Goal: Transaction & Acquisition: Purchase product/service

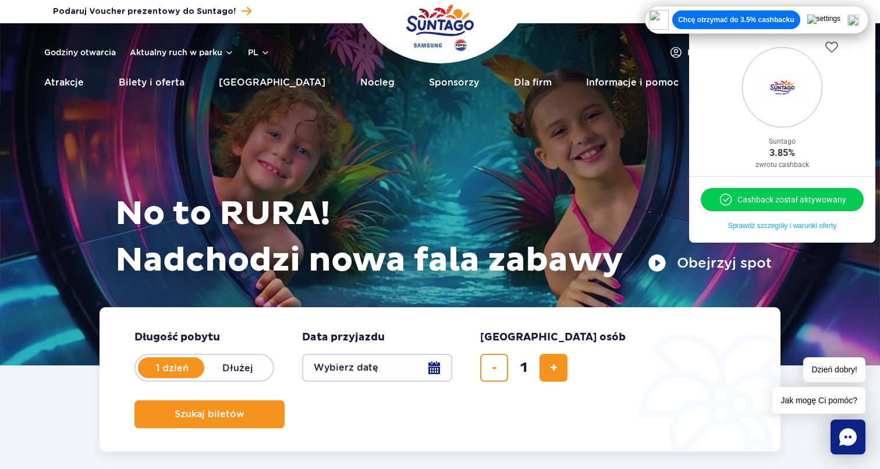
click at [760, 13] on button "Chcę otrzymać do 3.5% cashbacku" at bounding box center [735, 19] width 127 height 19
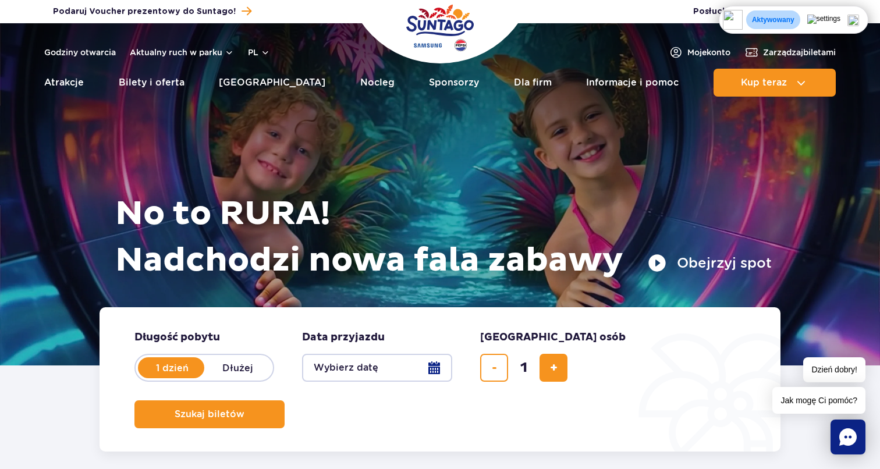
click at [853, 20] on img at bounding box center [853, 21] width 12 height 12
click at [395, 370] on button "Wybierz datę" at bounding box center [377, 368] width 150 height 28
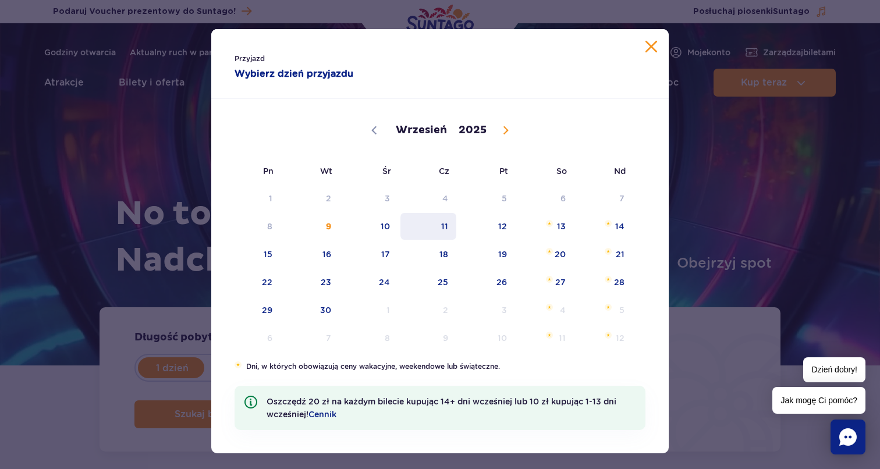
click at [443, 229] on span "11" at bounding box center [428, 226] width 59 height 27
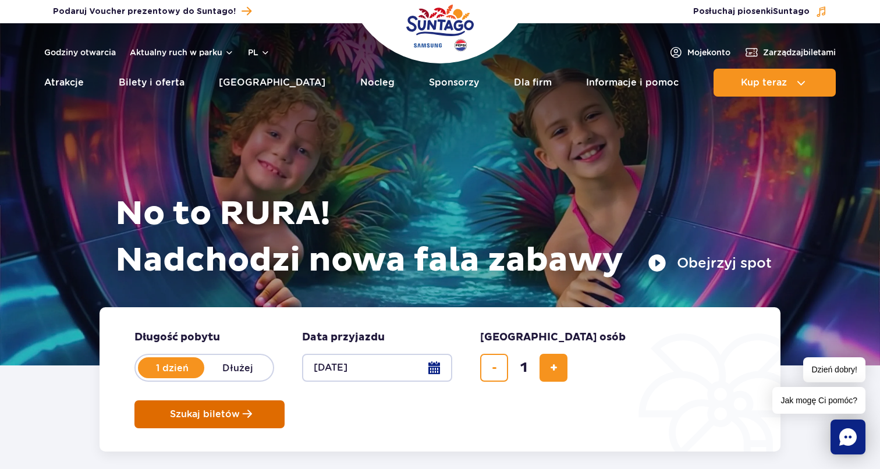
click at [240, 409] on span "Szukaj biletów" at bounding box center [205, 414] width 70 height 10
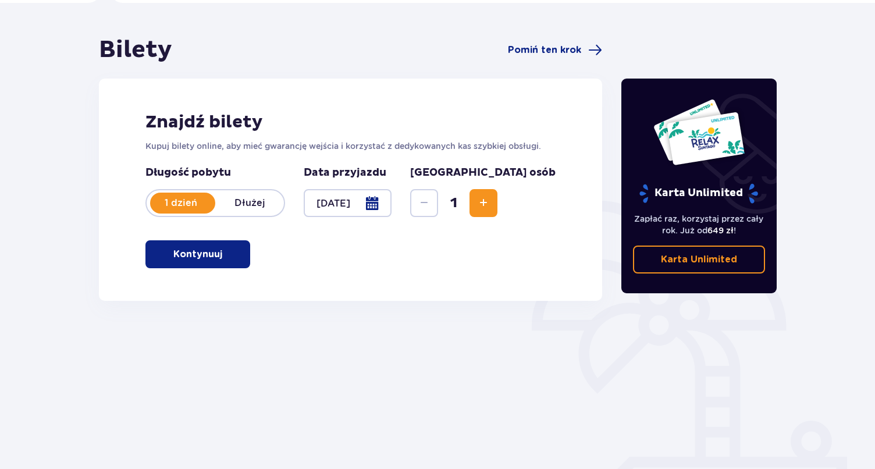
scroll to position [89, 0]
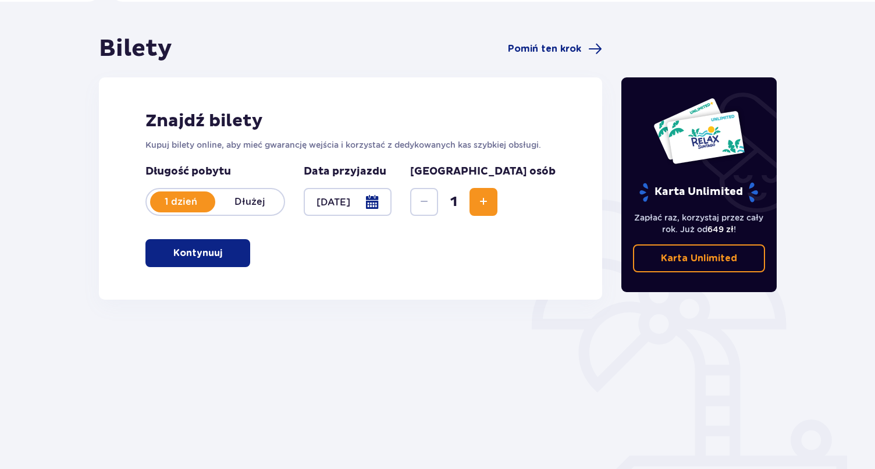
click at [221, 263] on button "Kontynuuj" at bounding box center [197, 253] width 105 height 28
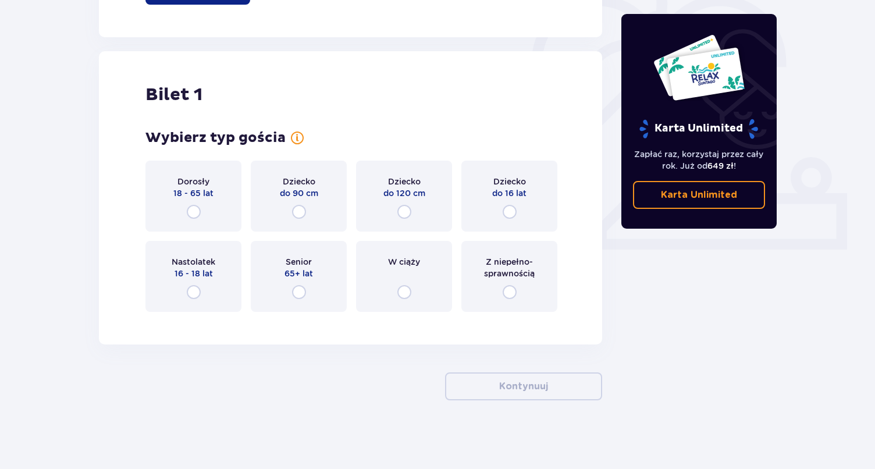
scroll to position [353, 0]
click at [518, 184] on p "Dziecko" at bounding box center [509, 181] width 33 height 12
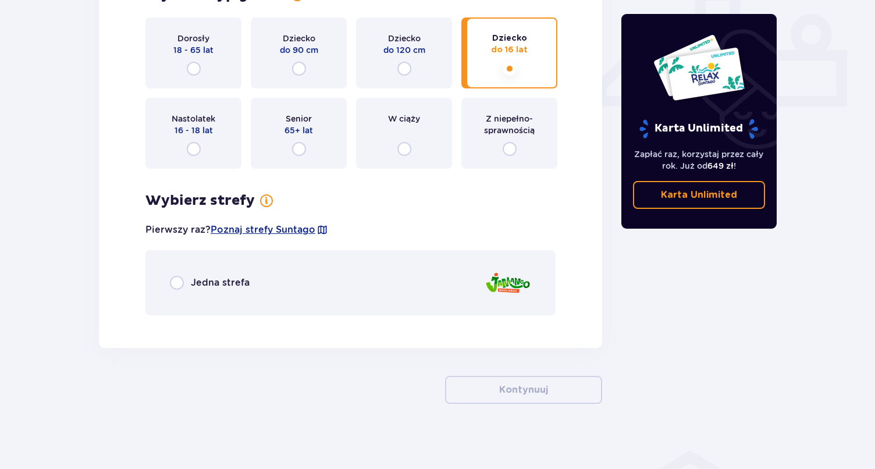
scroll to position [499, 0]
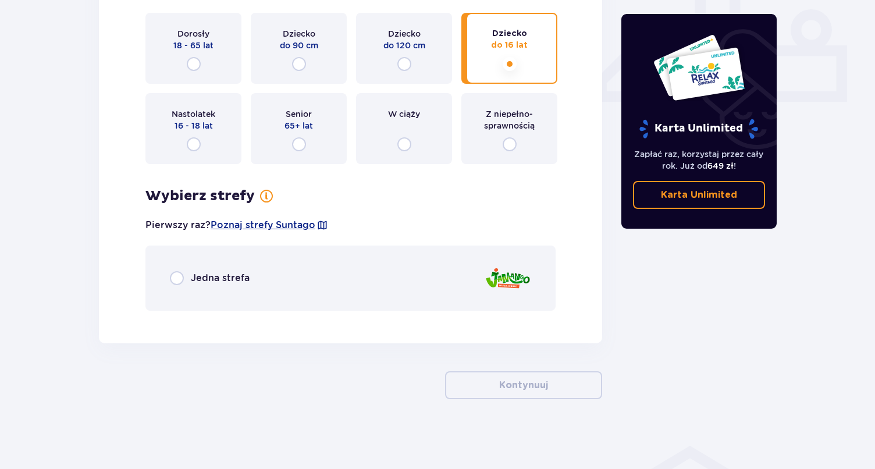
click at [364, 256] on div "Jedna strefa" at bounding box center [350, 278] width 410 height 65
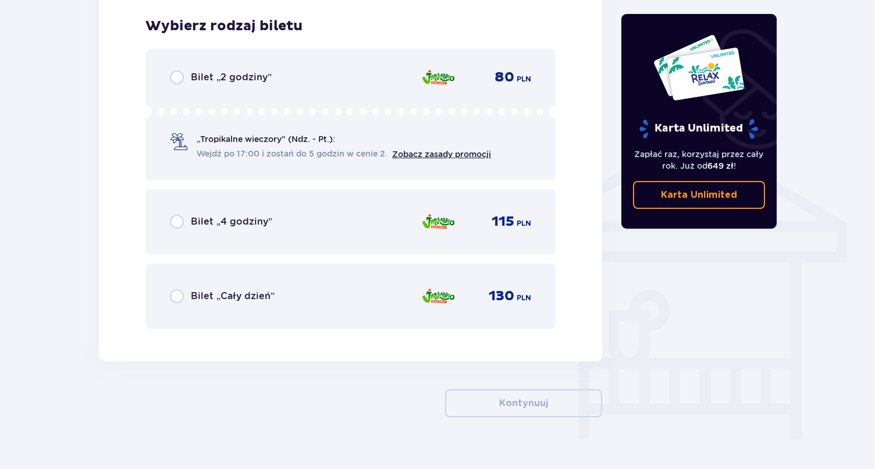
scroll to position [819, 0]
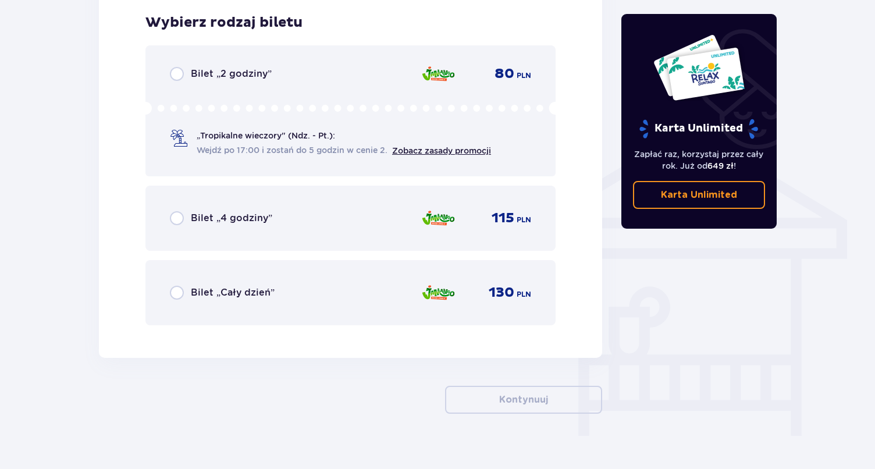
click at [344, 302] on div "Bilet „Cały dzień” 130 PLN" at bounding box center [350, 292] width 361 height 24
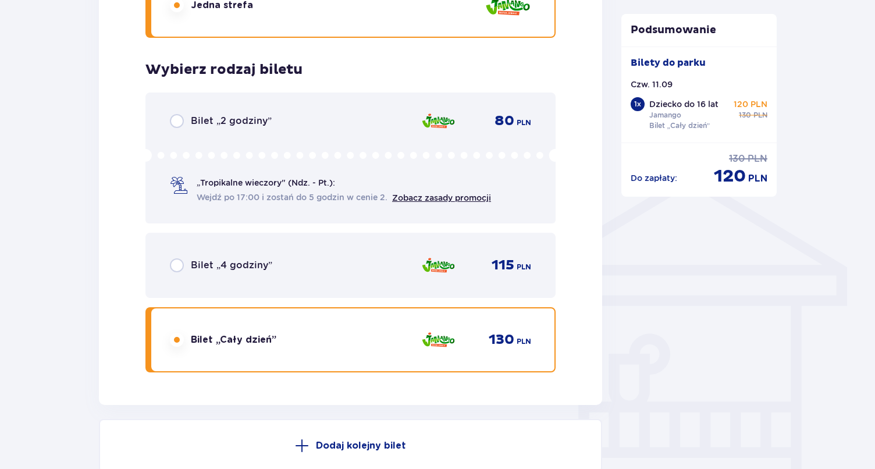
scroll to position [770, 0]
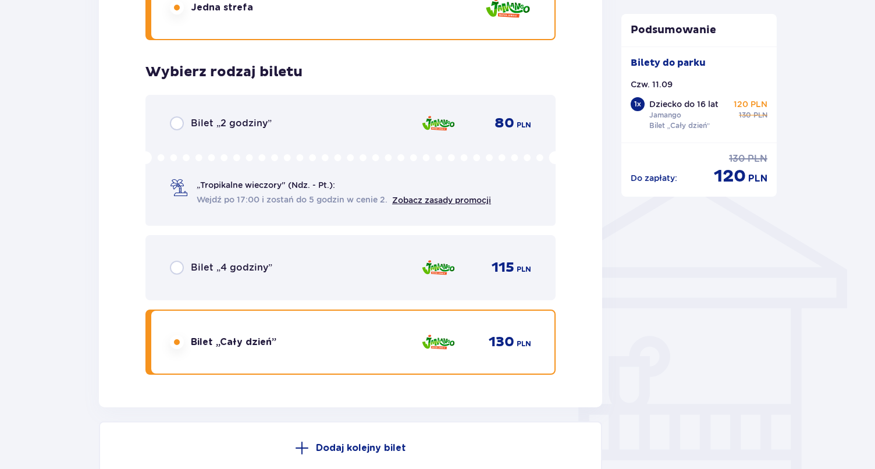
click at [250, 269] on p "Bilet „4 godziny”" at bounding box center [231, 267] width 81 height 13
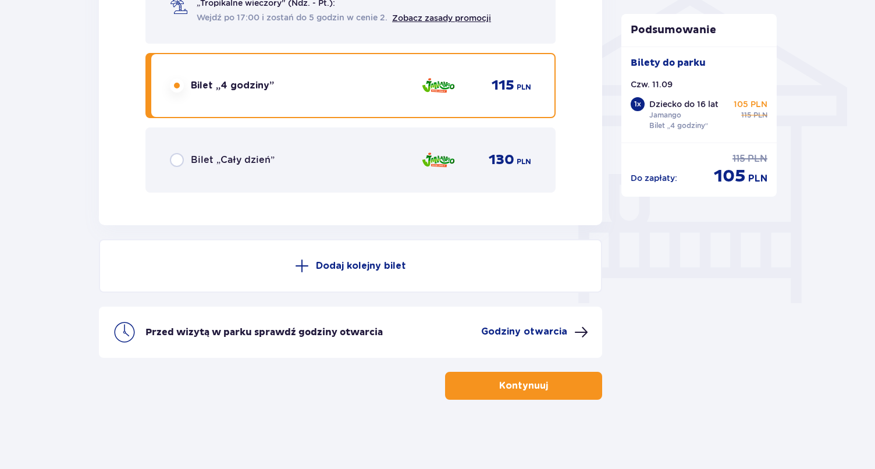
scroll to position [952, 0]
click at [207, 179] on div "Bilet „Cały dzień” 130 PLN" at bounding box center [350, 159] width 410 height 65
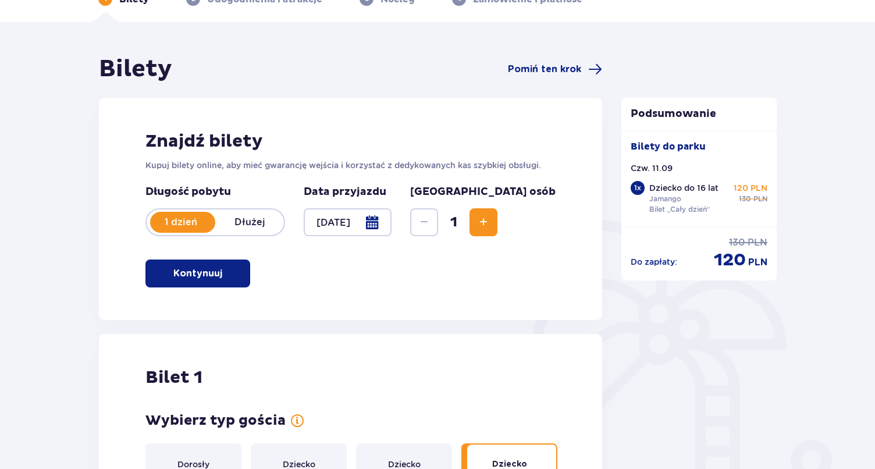
scroll to position [79, 0]
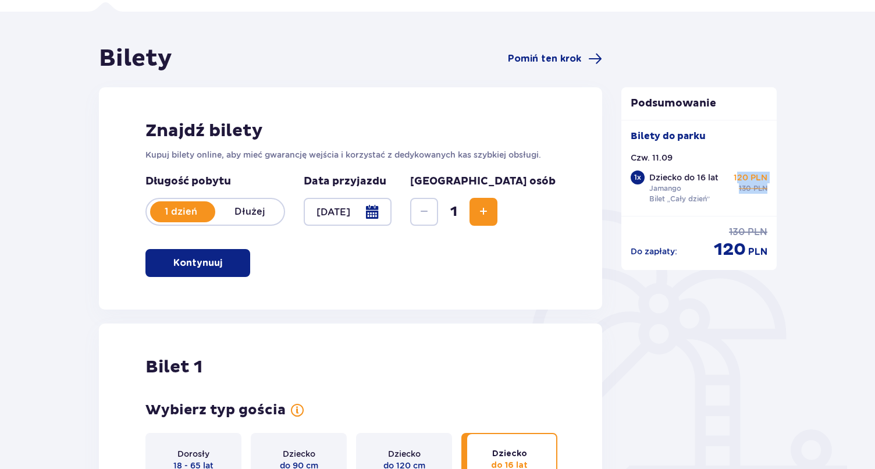
drag, startPoint x: 737, startPoint y: 178, endPoint x: 798, endPoint y: 193, distance: 62.9
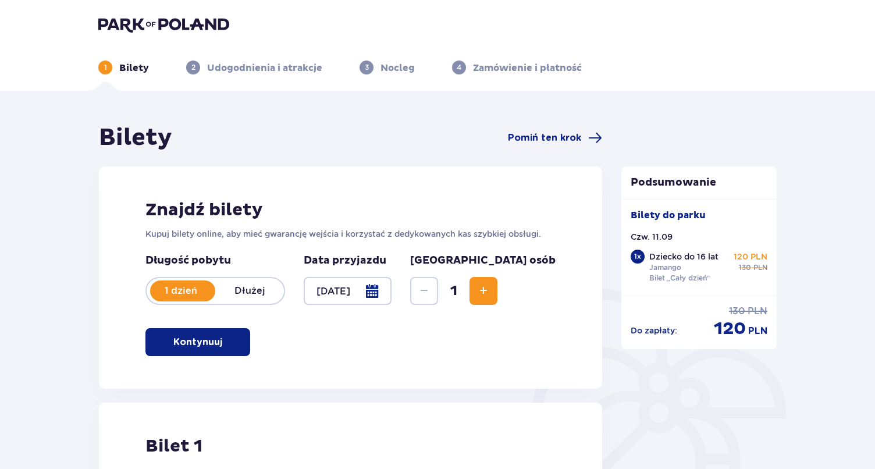
click at [138, 15] on header "1 Bilety 2 Udogodnienia i atrakcje 3 Nocleg 4 Zamówienie i płatność" at bounding box center [437, 45] width 875 height 91
click at [138, 27] on img at bounding box center [163, 24] width 131 height 16
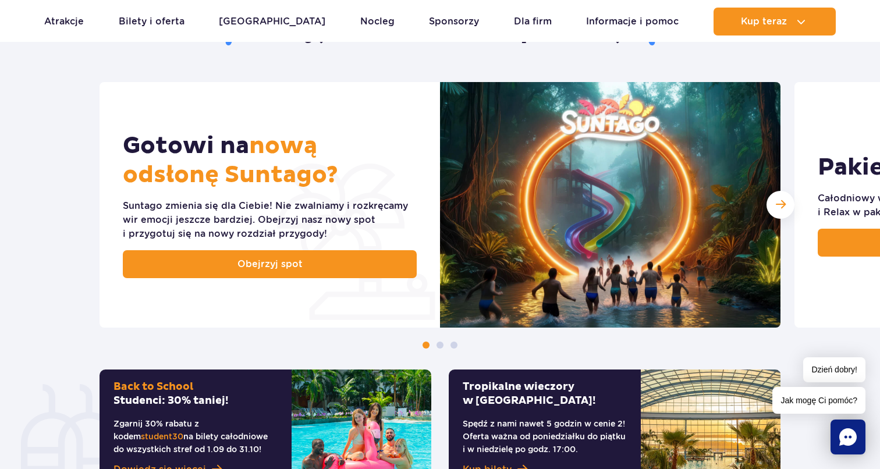
scroll to position [481, 0]
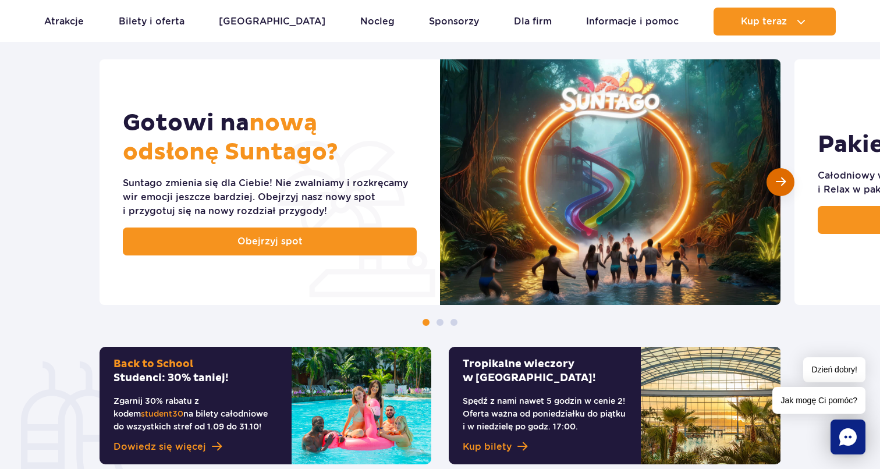
click at [780, 186] on span "Następny slajd" at bounding box center [781, 181] width 10 height 11
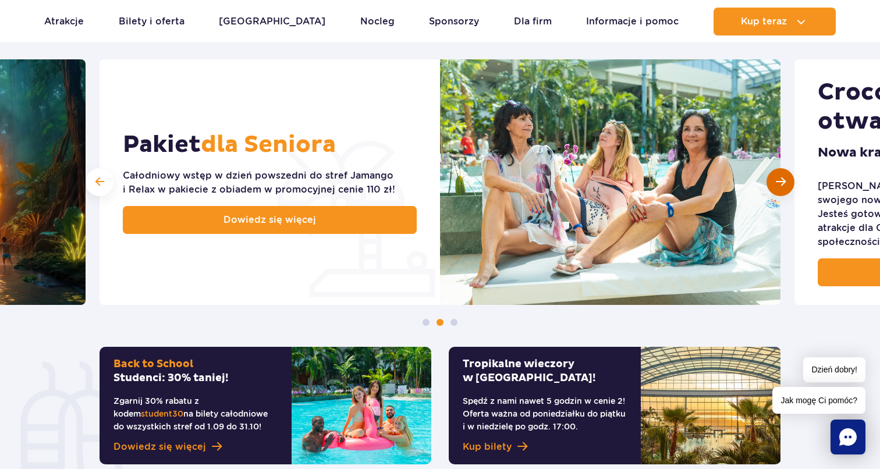
click at [780, 186] on span "Następny slajd" at bounding box center [781, 181] width 10 height 11
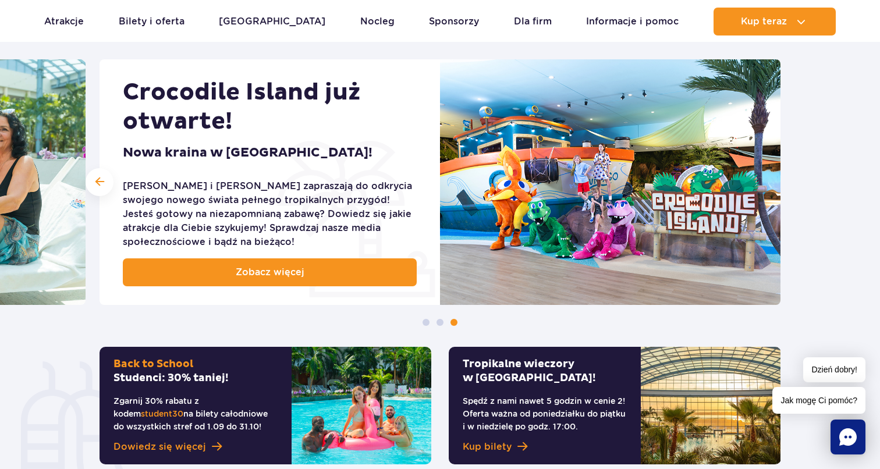
click at [780, 186] on img at bounding box center [610, 182] width 340 height 246
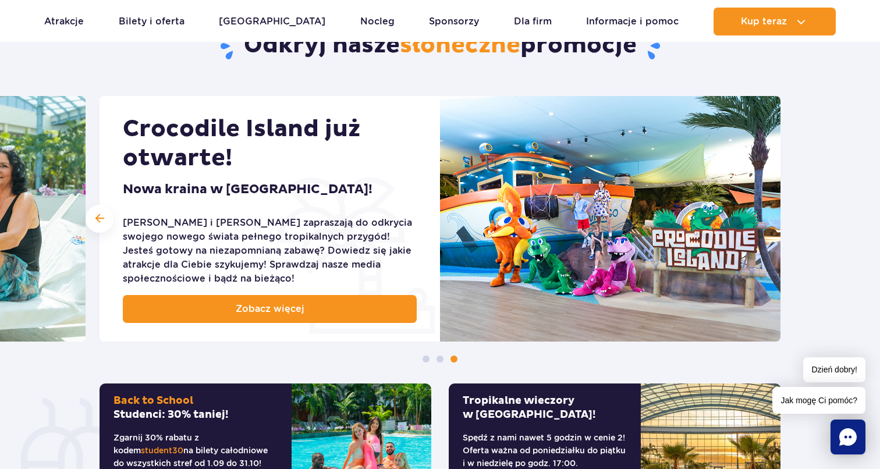
scroll to position [0, 0]
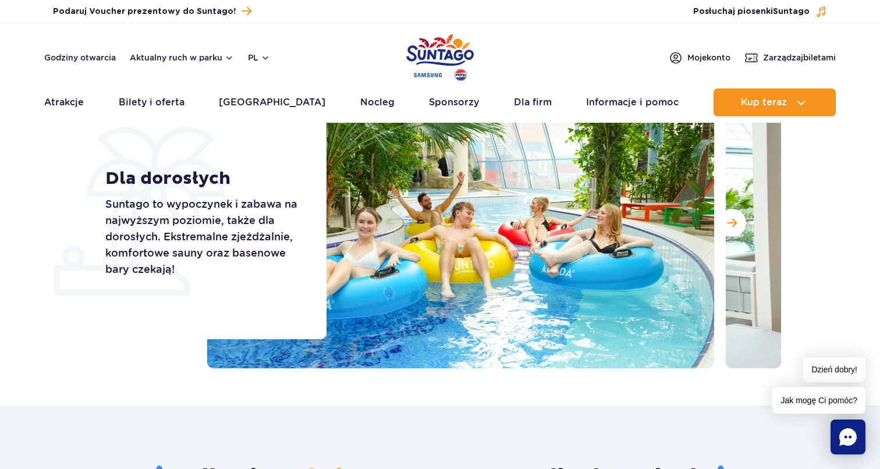
scroll to position [83, 0]
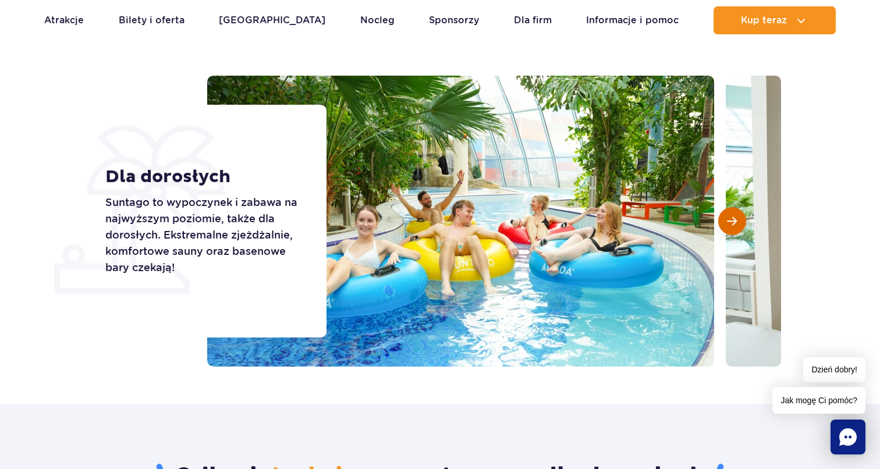
click at [730, 228] on button "Następny slajd" at bounding box center [732, 221] width 28 height 28
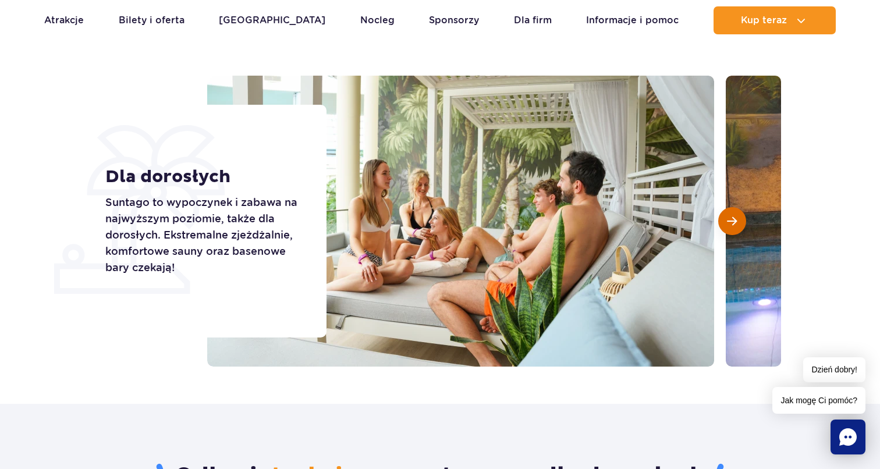
scroll to position [0, 0]
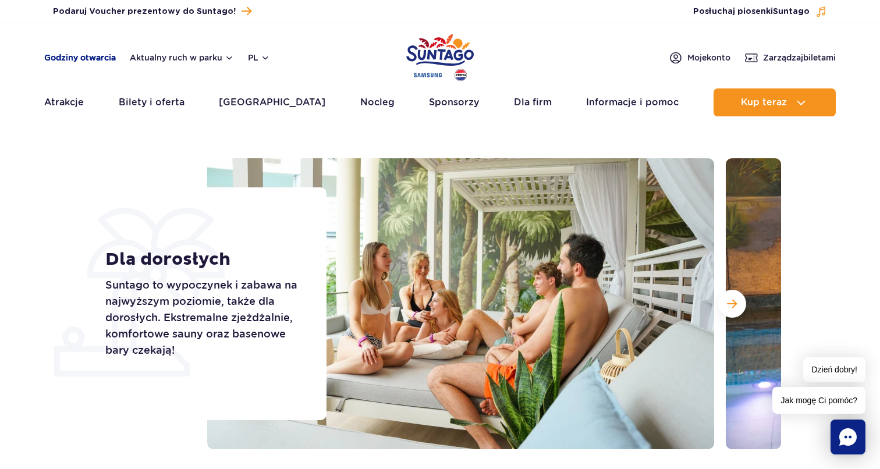
click at [70, 59] on link "Godziny otwarcia" at bounding box center [80, 58] width 72 height 12
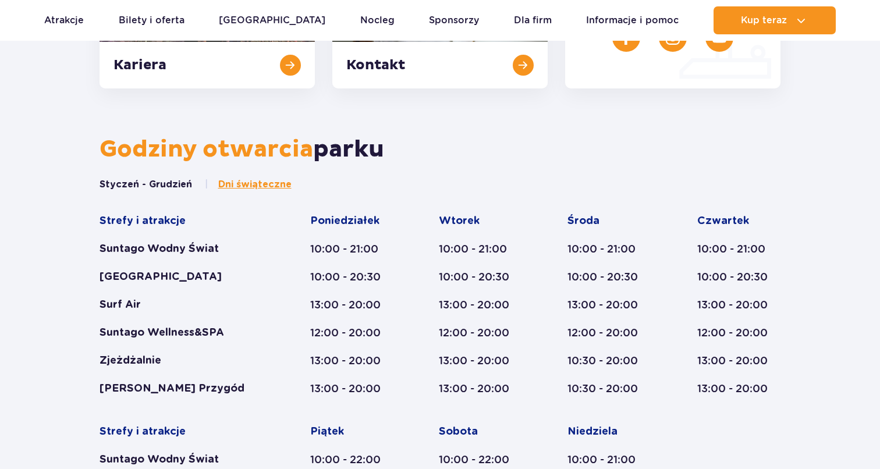
scroll to position [481, 0]
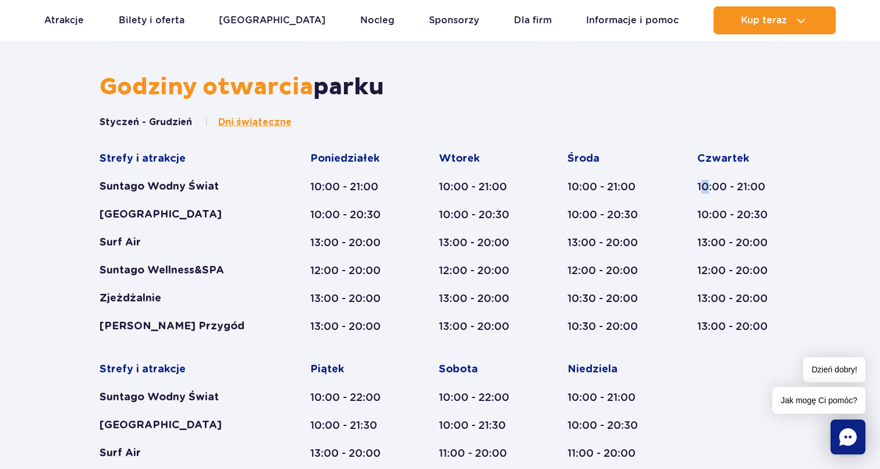
drag, startPoint x: 701, startPoint y: 186, endPoint x: 706, endPoint y: 190, distance: 6.2
click at [706, 190] on div "10:00 - 21:00" at bounding box center [739, 187] width 84 height 14
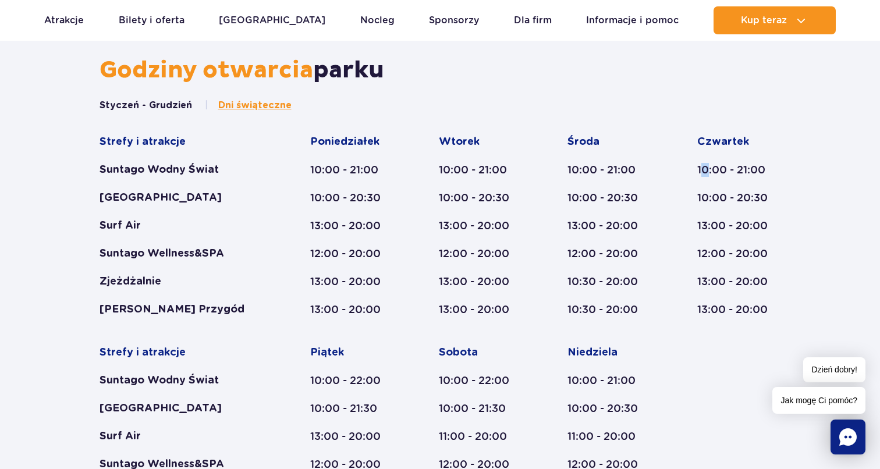
scroll to position [497, 0]
drag, startPoint x: 697, startPoint y: 201, endPoint x: 788, endPoint y: 204, distance: 90.8
click at [788, 204] on div "Styczeń - Grudzień Dni świąteczne Strefy i atrakcje Suntago Wodny Świat Crocodi…" at bounding box center [440, 327] width 699 height 457
click at [785, 204] on div "Styczeń - Grudzień Dni świąteczne Strefy i atrakcje Suntago Wodny Świat Crocodi…" at bounding box center [440, 327] width 699 height 457
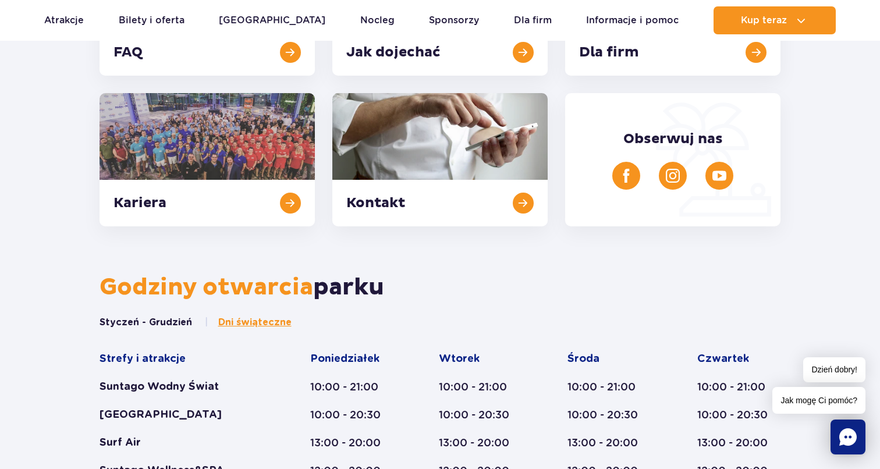
scroll to position [0, 0]
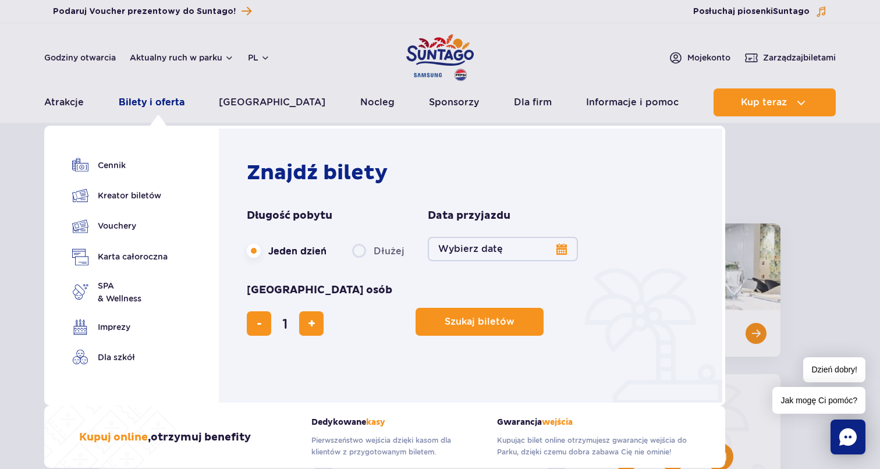
click at [151, 104] on link "Bilety i oferta" at bounding box center [152, 102] width 66 height 28
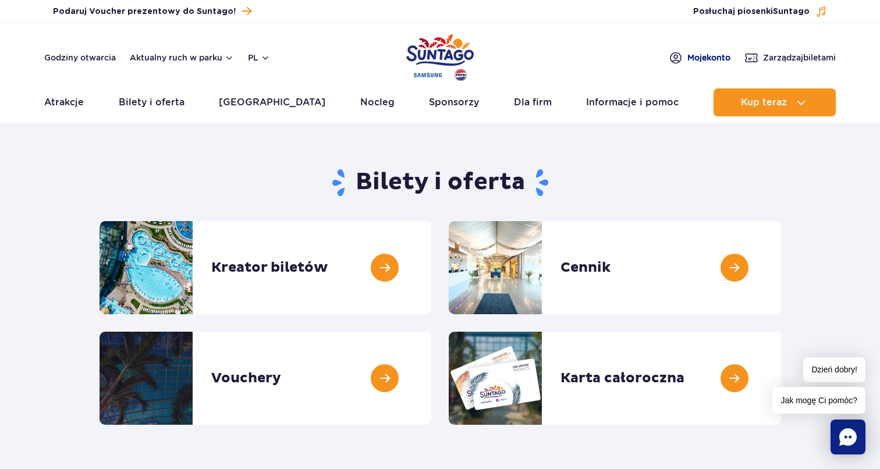
click at [691, 61] on span "Moje konto" at bounding box center [708, 58] width 43 height 12
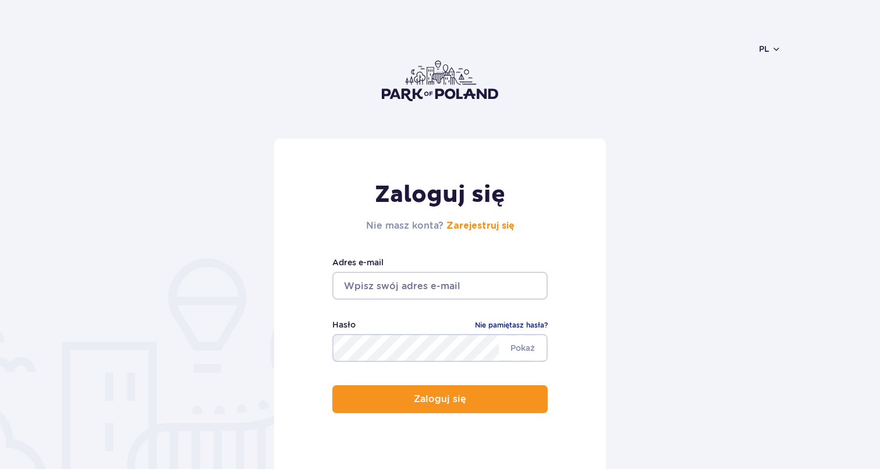
click at [442, 263] on label "Adres e-mail" at bounding box center [439, 262] width 215 height 13
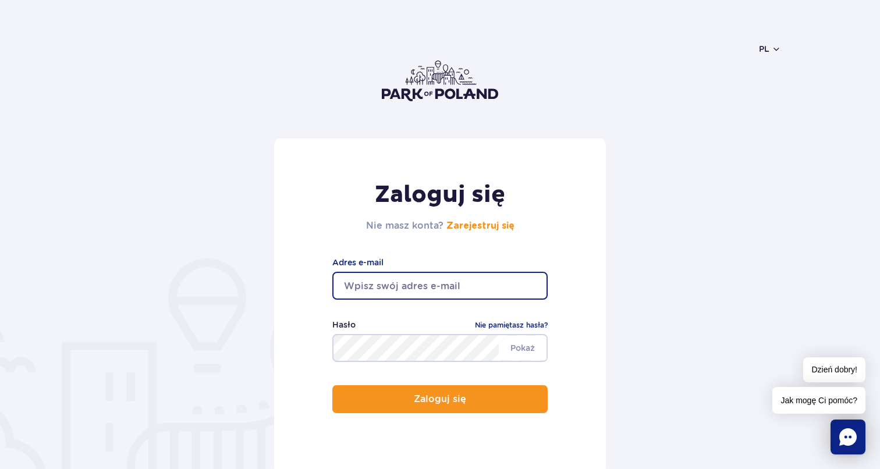
click at [443, 284] on input "email" at bounding box center [439, 286] width 215 height 28
type input "[PERSON_NAME][EMAIL_ADDRESS][DOMAIN_NAME]"
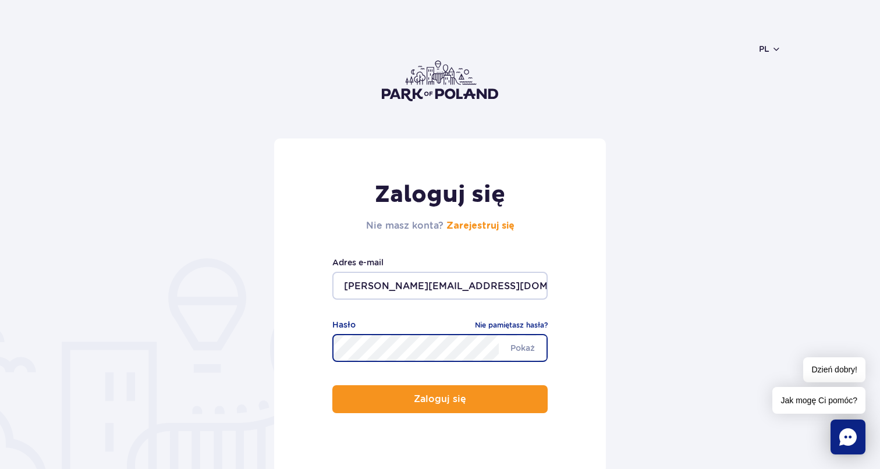
click at [332, 385] on button "Zaloguj się" at bounding box center [439, 399] width 215 height 28
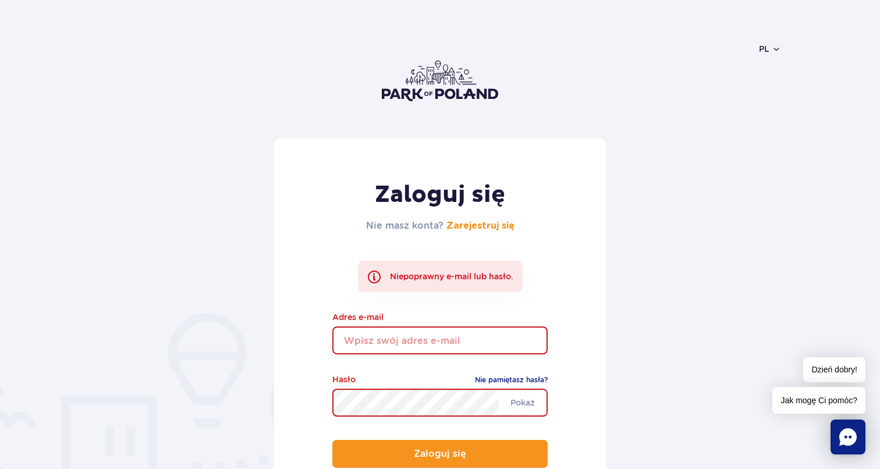
click at [431, 360] on div "Zaloguj się Nie masz konta? Zarejestruj się Niepoprawny e-mail lub hasło. Adres…" at bounding box center [440, 333] width 332 height 390
click at [431, 339] on input "email" at bounding box center [439, 340] width 215 height 28
type input "tomasz.archacki@gmail.com"
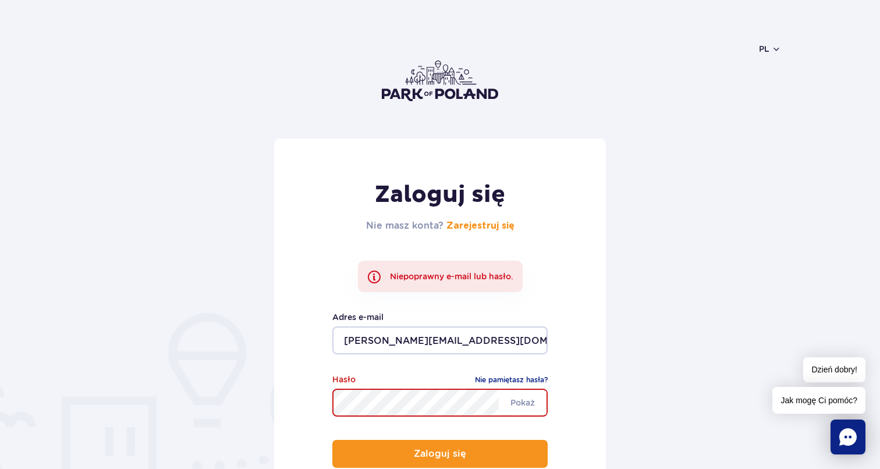
click at [332, 440] on button "Zaloguj się" at bounding box center [439, 454] width 215 height 28
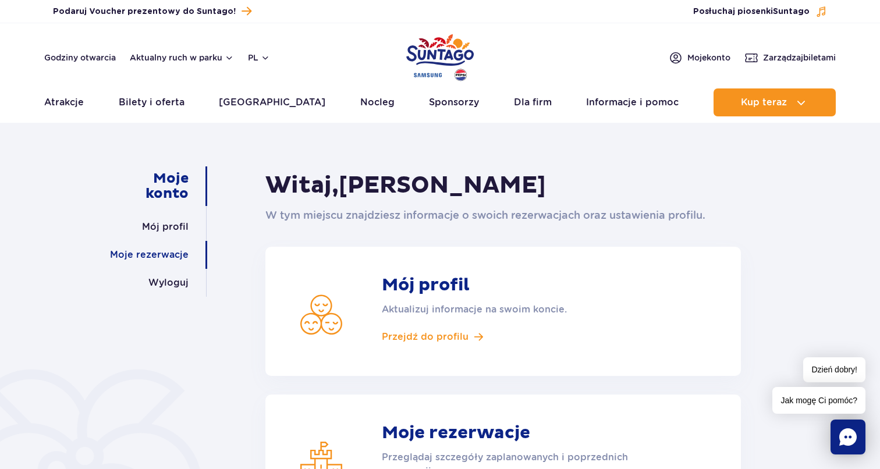
click at [169, 255] on link "Moje rezerwacje" at bounding box center [149, 255] width 79 height 28
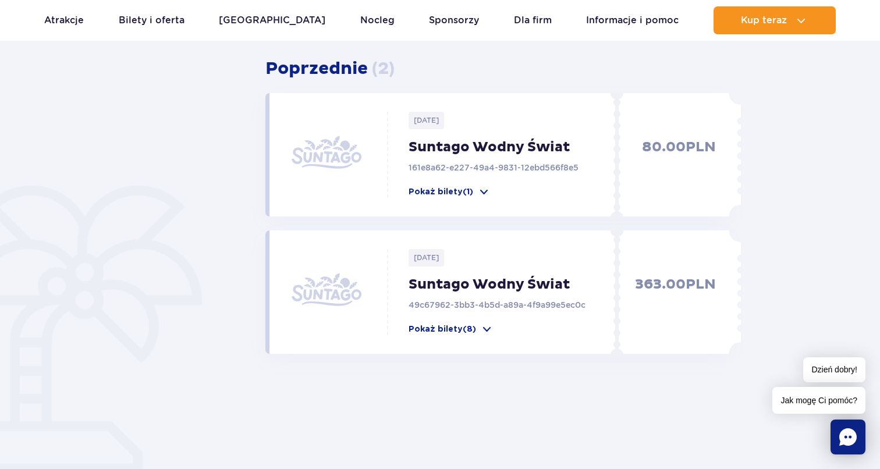
scroll to position [355, 0]
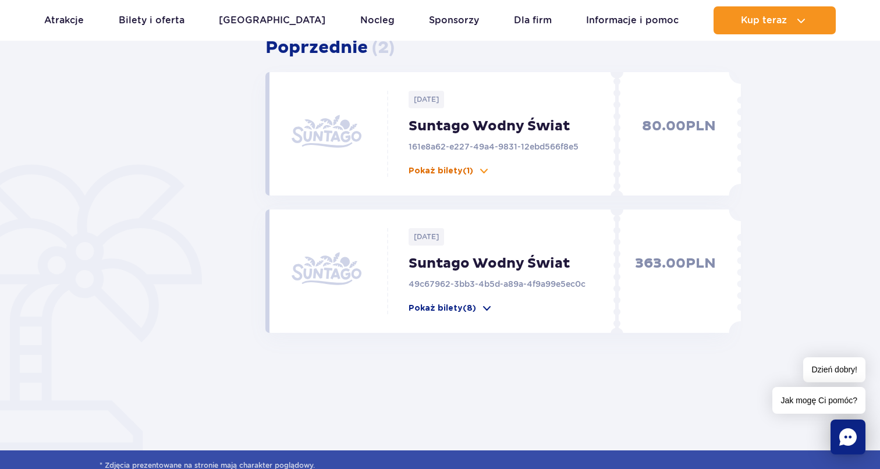
click at [480, 174] on span at bounding box center [484, 171] width 12 height 12
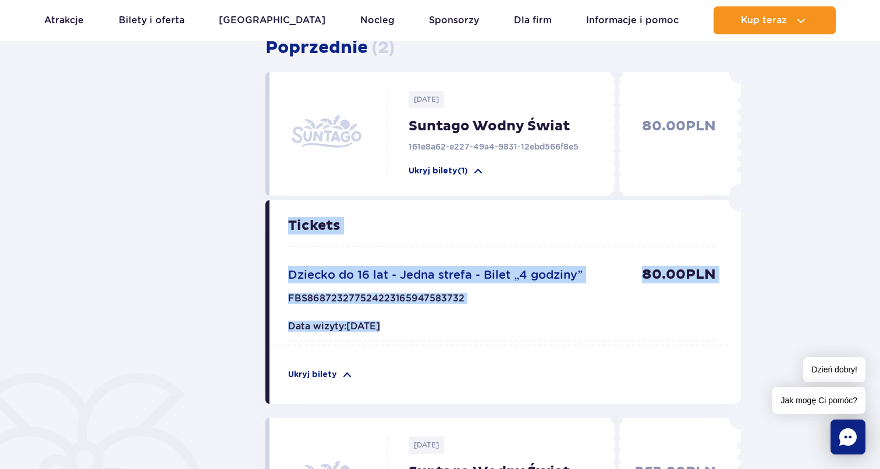
drag, startPoint x: 508, startPoint y: 347, endPoint x: 513, endPoint y: 204, distance: 143.2
click at [513, 204] on div "Tickets Dziecko do 16 lat - Jedna strefa - Bilet „4 godziny” 80.00 PLN FBS86872…" at bounding box center [498, 302] width 458 height 204
click at [513, 204] on div "Tickets Dziecko do 16 lat - Jedna strefa - Bilet „4 godziny” 80.00 PLN FBS86872…" at bounding box center [498, 272] width 458 height 145
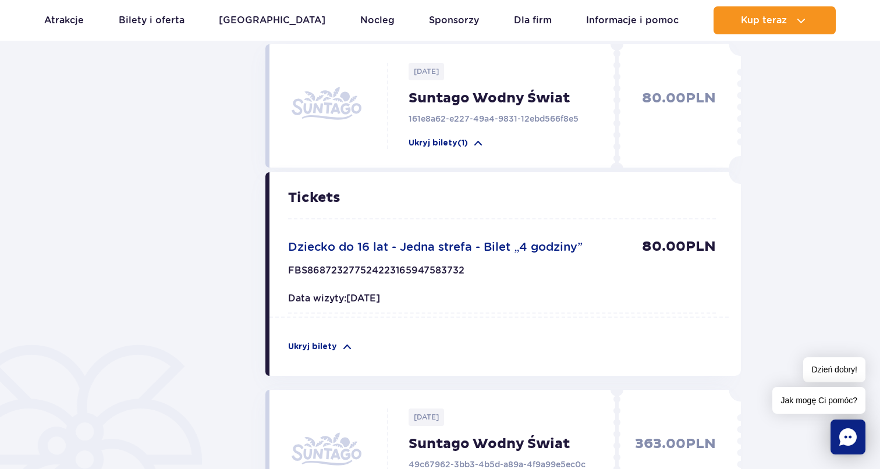
scroll to position [390, 0]
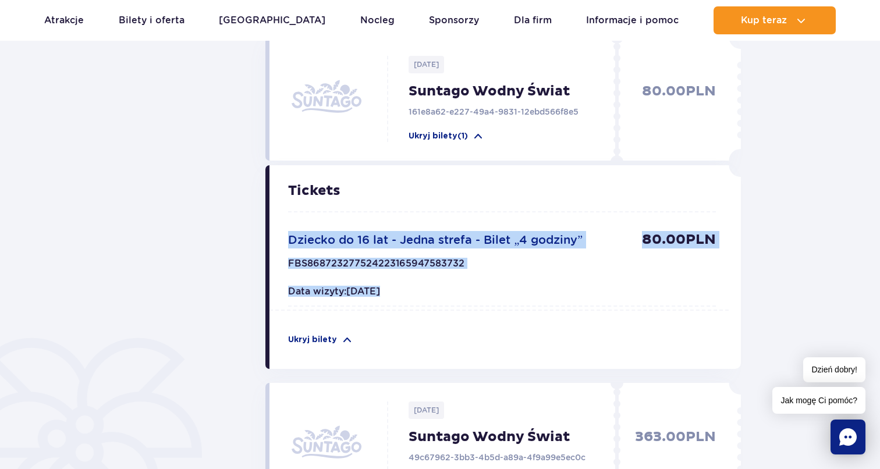
drag, startPoint x: 506, startPoint y: 316, endPoint x: 511, endPoint y: 193, distance: 123.5
click at [512, 192] on div "Tickets Dziecko do 16 lat - Jedna strefa - Bilet „4 godziny” 80.00 PLN FBS86872…" at bounding box center [498, 267] width 458 height 204
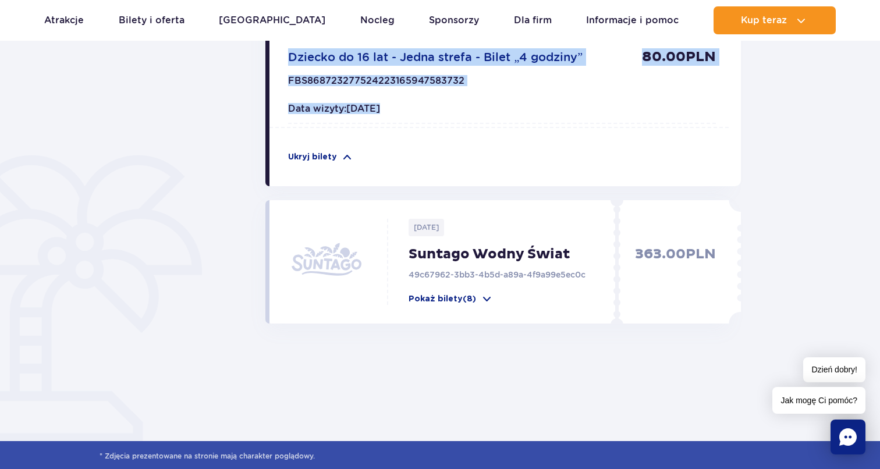
scroll to position [579, 0]
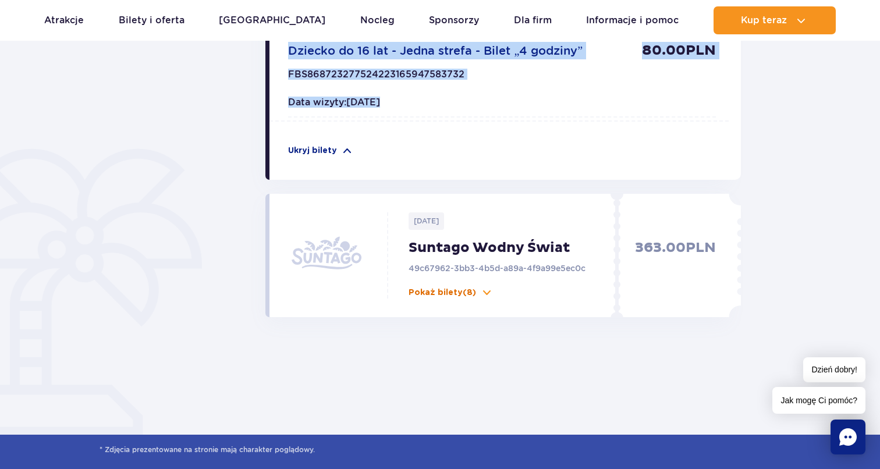
click at [471, 291] on p "Pokaż bilety (8)" at bounding box center [441, 293] width 67 height 12
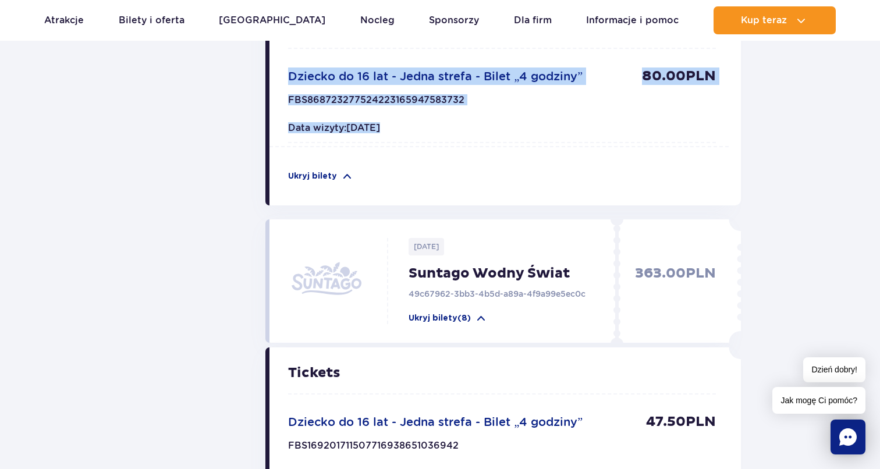
scroll to position [0, 0]
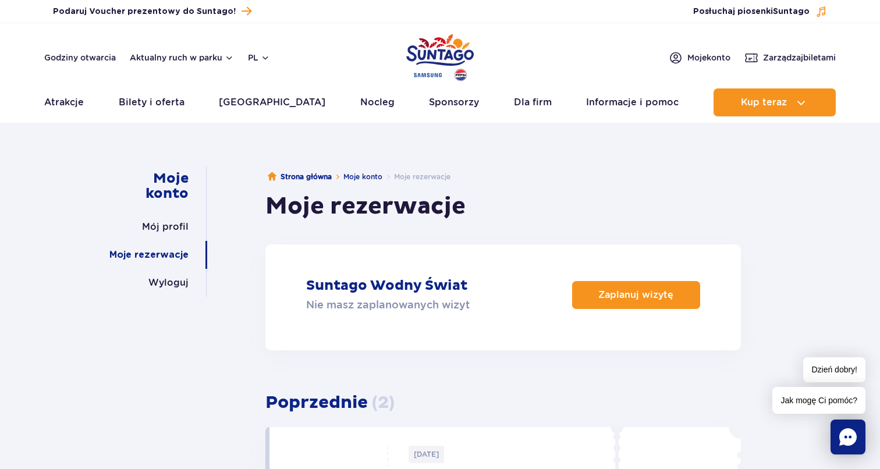
click at [404, 291] on p "Suntago Wodny Świat" at bounding box center [386, 285] width 161 height 17
click at [166, 223] on link "Mój profil" at bounding box center [165, 227] width 47 height 28
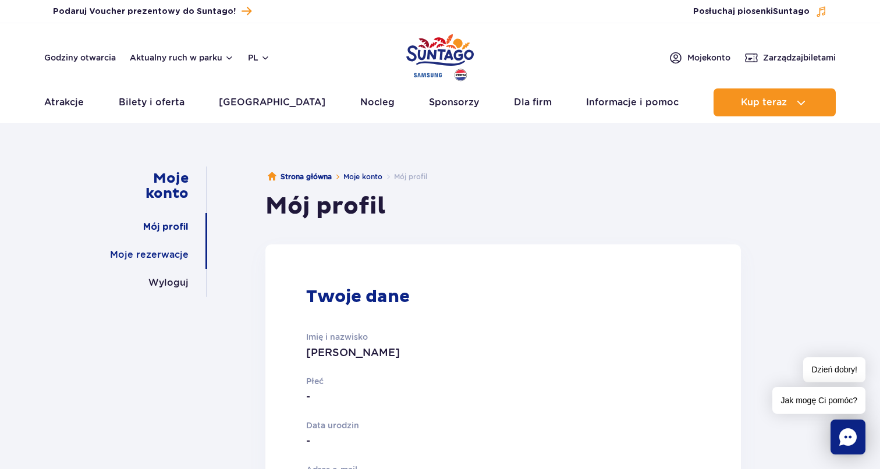
click at [175, 251] on link "Moje rezerwacje" at bounding box center [149, 255] width 79 height 28
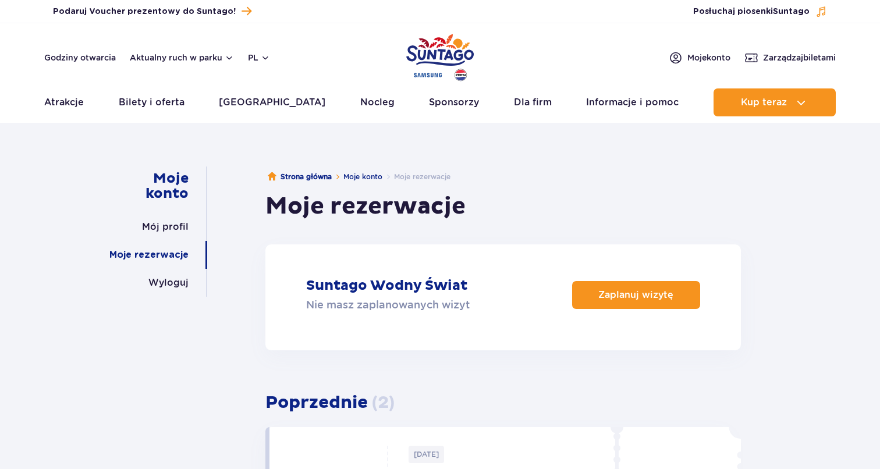
click at [172, 254] on link "Moje rezerwacje" at bounding box center [148, 255] width 79 height 28
click at [781, 60] on span "Zarządzaj biletami" at bounding box center [799, 58] width 73 height 12
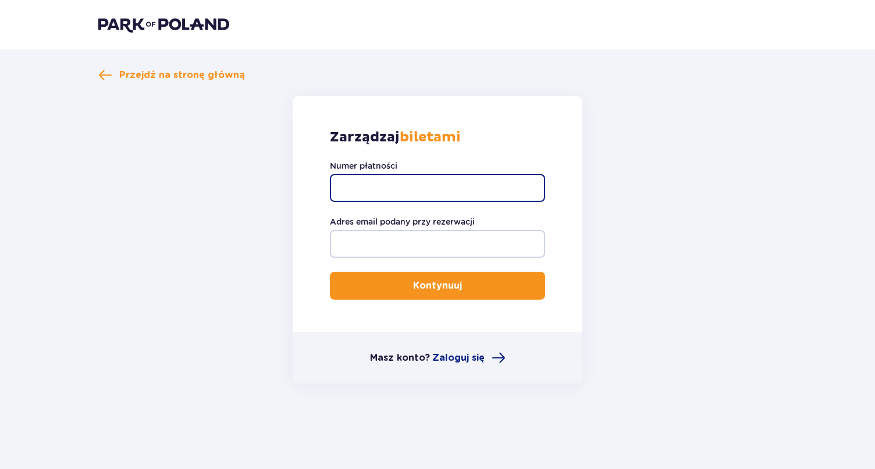
click at [436, 187] on input "Numer płatności" at bounding box center [437, 188] width 215 height 28
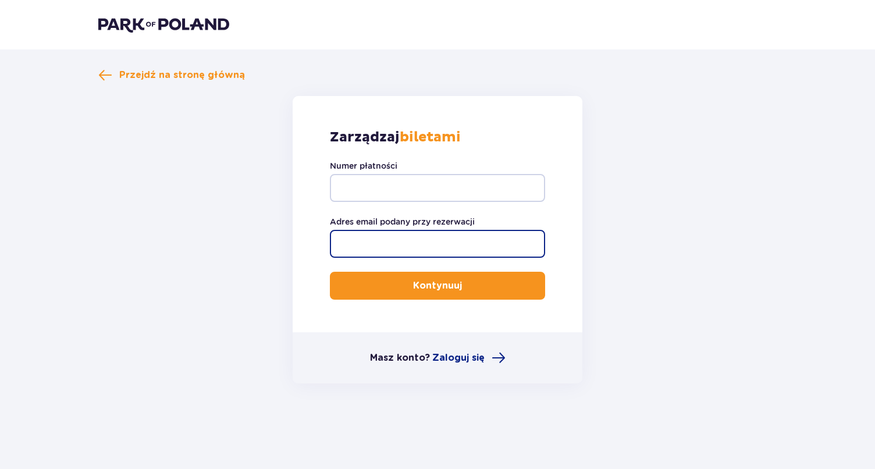
click at [440, 230] on input "Adres email podany przy rezerwacji" at bounding box center [437, 244] width 215 height 28
type input "[PERSON_NAME][EMAIL_ADDRESS][DOMAIN_NAME]"
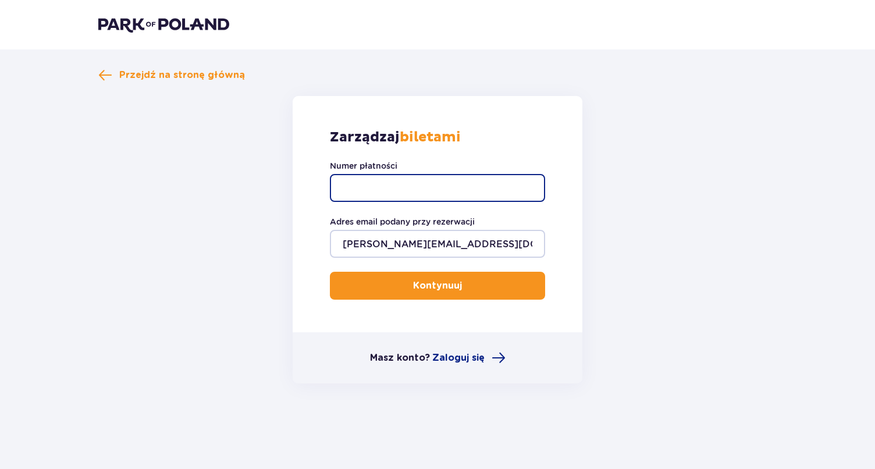
click at [439, 191] on input "Numer płatności" at bounding box center [437, 188] width 215 height 28
paste input "TR-VRC-END5TVX"
type input "TR-VRC-END5TVX"
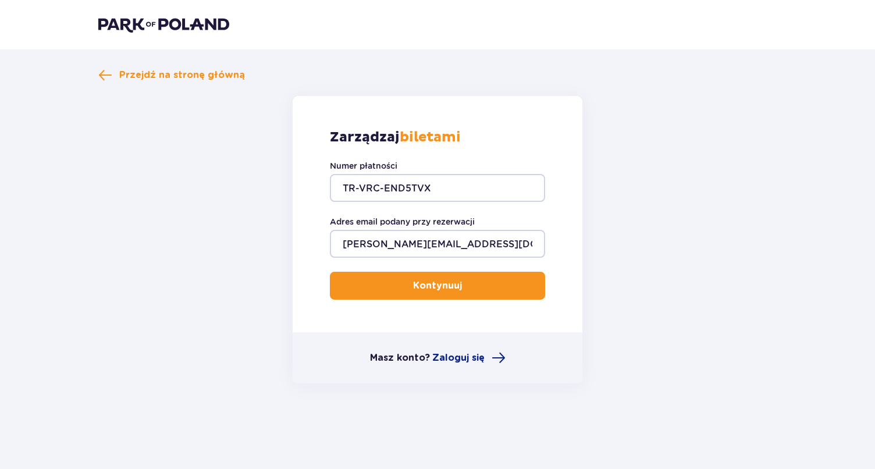
click at [428, 282] on p "Kontynuuj" at bounding box center [437, 285] width 49 height 13
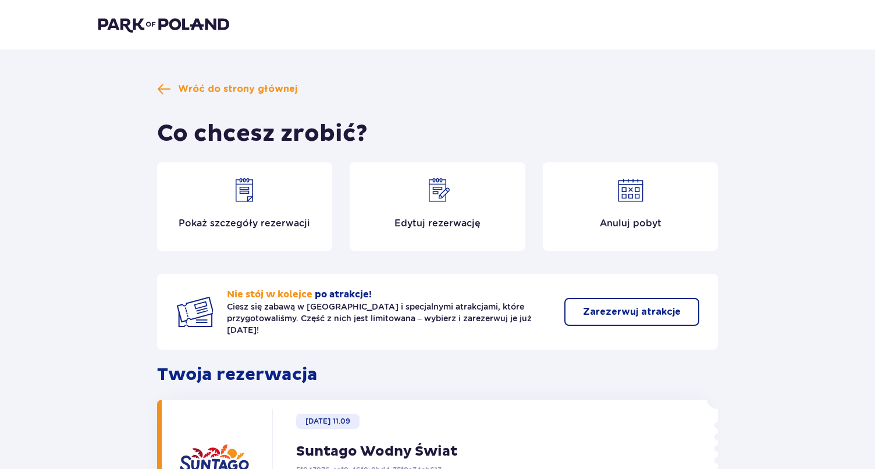
click at [162, 27] on img at bounding box center [163, 24] width 131 height 16
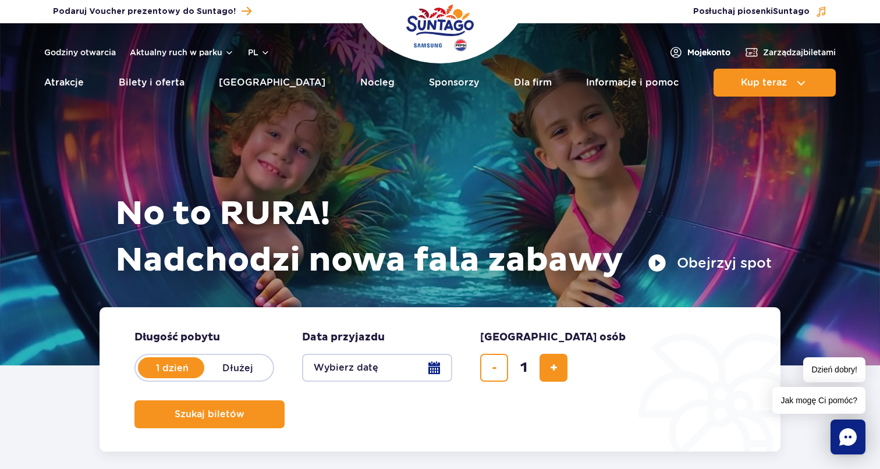
click at [717, 53] on span "Moje konto" at bounding box center [708, 53] width 43 height 12
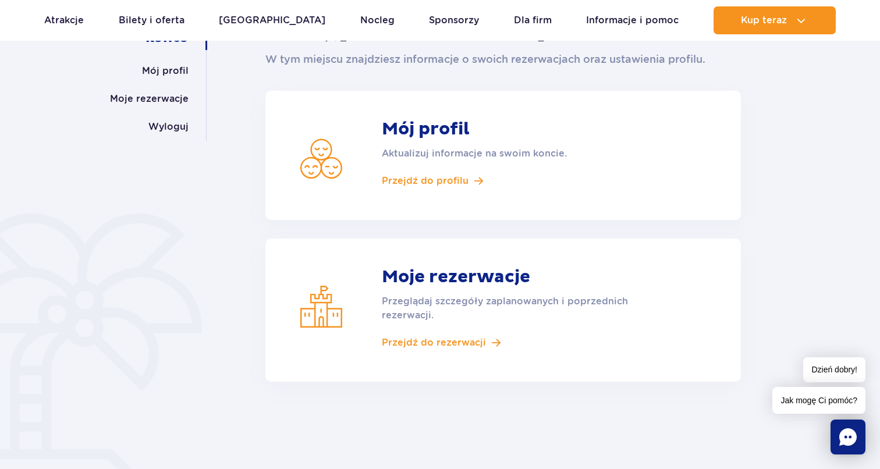
scroll to position [170, 0]
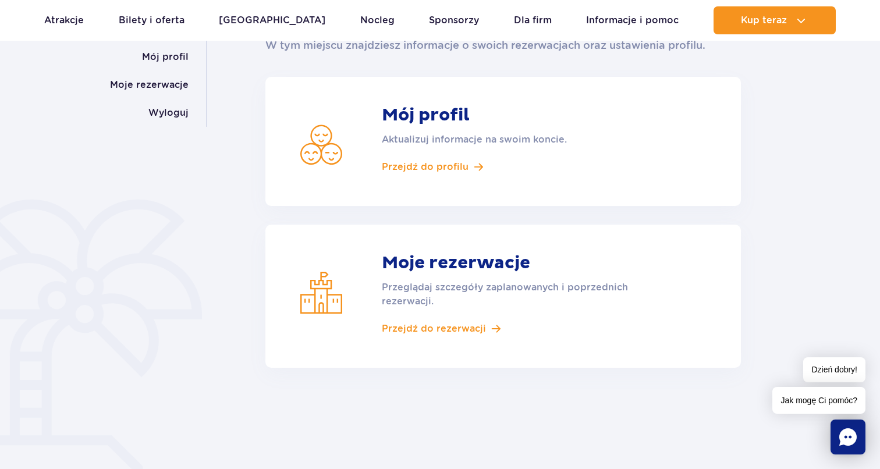
click at [544, 302] on p "Przeglądaj szczegóły zaplanowanych i poprzednich rezerwacji." at bounding box center [518, 294] width 273 height 28
click at [547, 283] on p "Przeglądaj szczegóły zaplanowanych i poprzednich rezerwacji." at bounding box center [518, 294] width 273 height 28
click at [447, 332] on span "Przejdź do rezerwacji" at bounding box center [434, 328] width 104 height 13
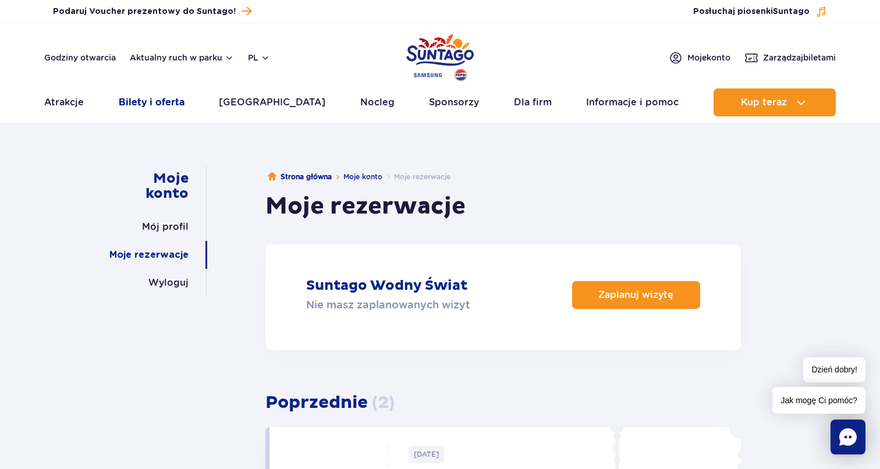
click at [151, 102] on link "Bilety i oferta" at bounding box center [152, 102] width 66 height 28
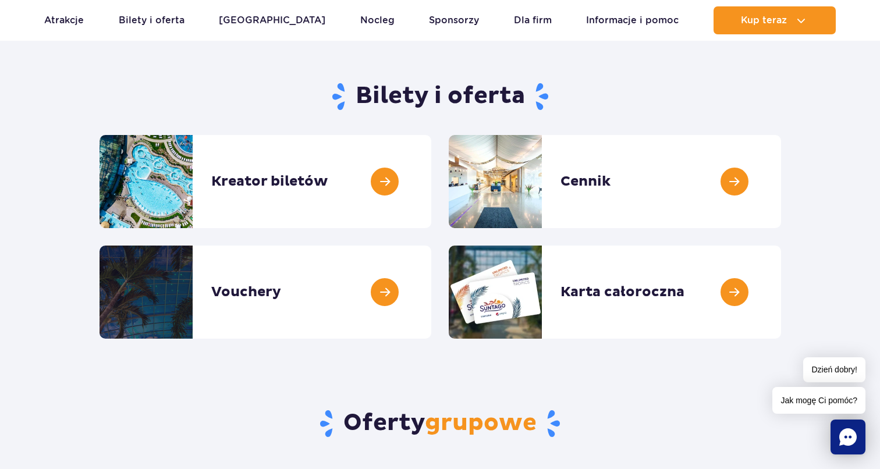
scroll to position [89, 0]
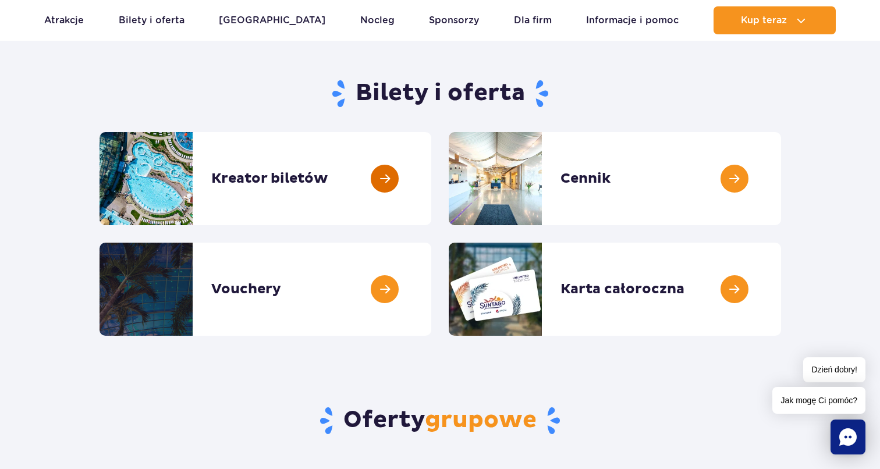
click at [431, 175] on link at bounding box center [431, 178] width 0 height 93
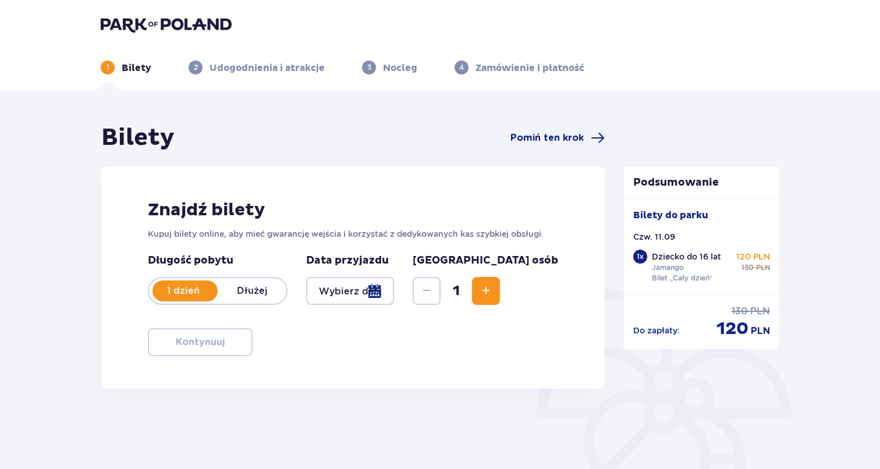
type input "[DATE]"
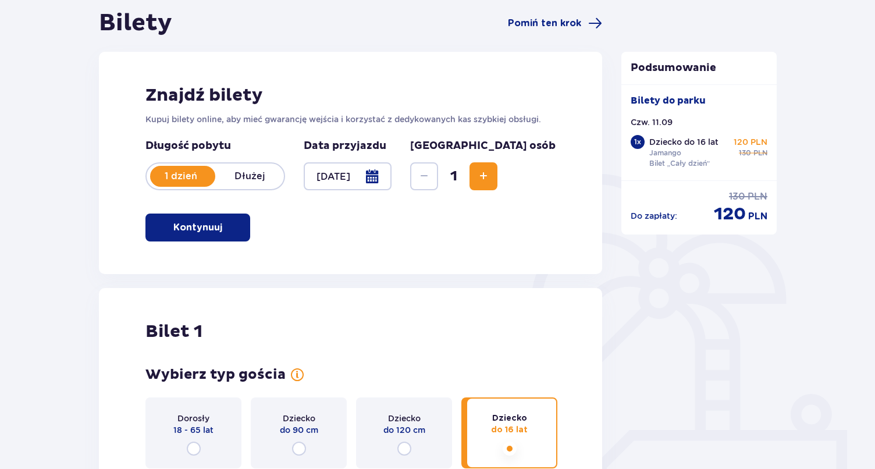
scroll to position [127, 0]
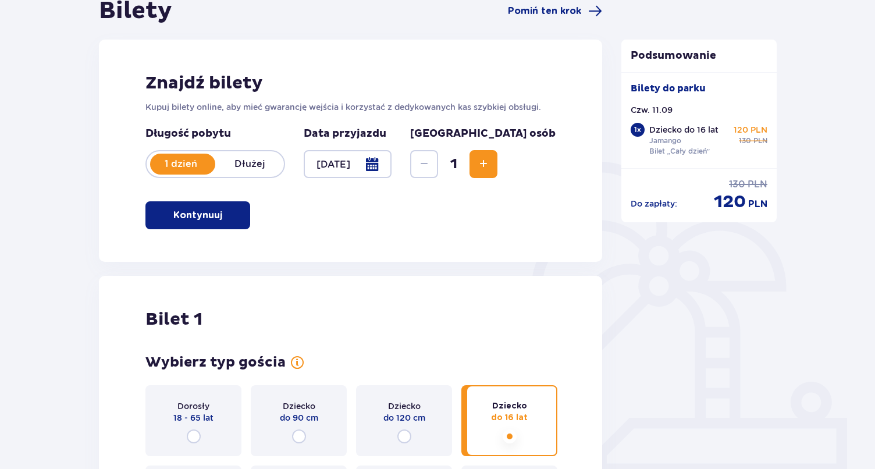
click at [188, 211] on p "Kontynuuj" at bounding box center [197, 215] width 49 height 13
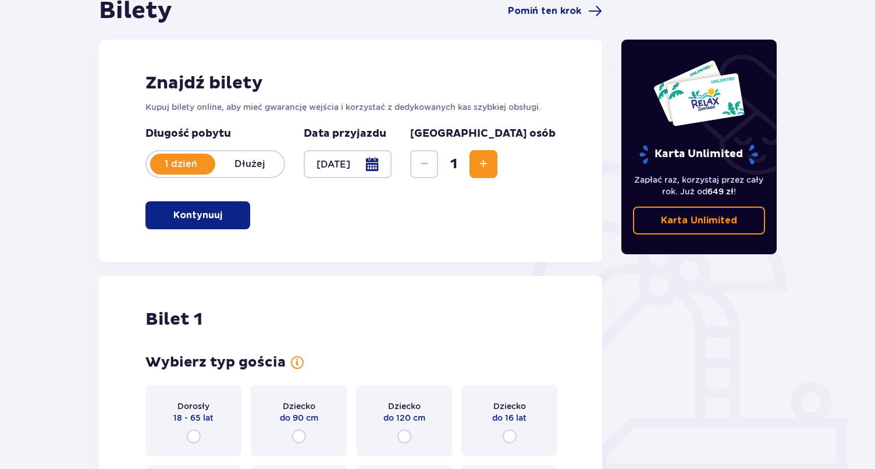
scroll to position [353, 0]
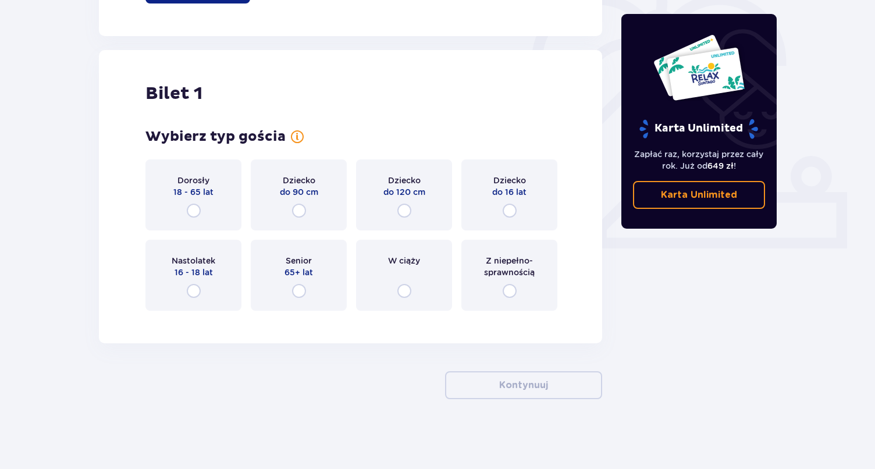
click at [490, 191] on div "Dziecko do 16 lat" at bounding box center [509, 194] width 96 height 71
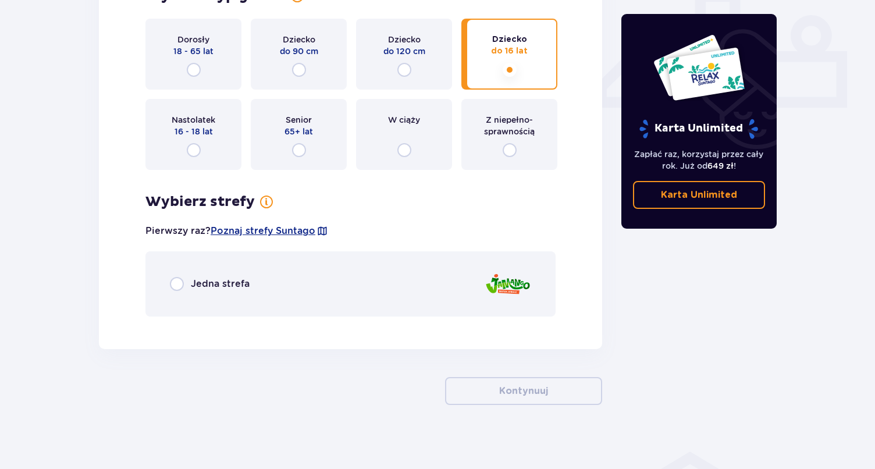
scroll to position [499, 0]
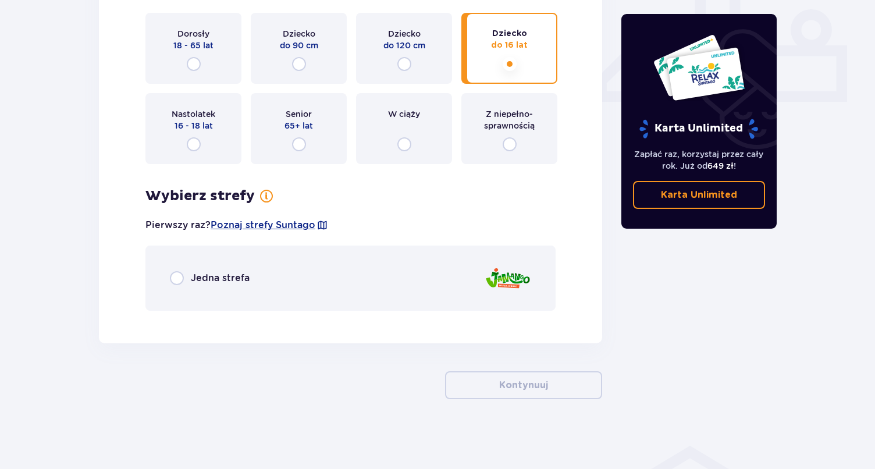
click at [301, 280] on div "Jedna strefa" at bounding box center [350, 278] width 410 height 65
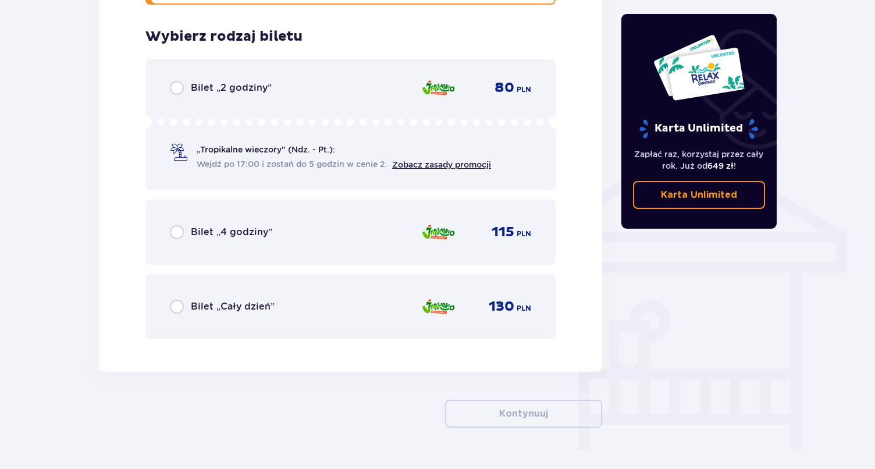
scroll to position [819, 0]
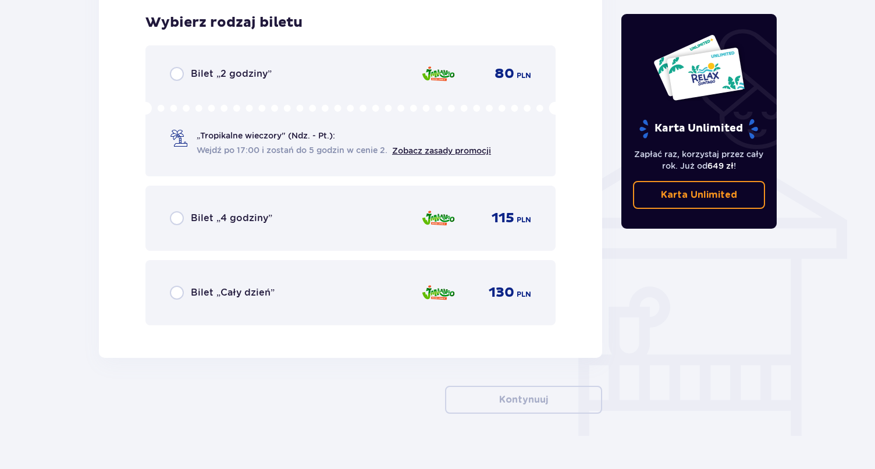
click at [301, 280] on div "Bilet „Cały dzień” 130 PLN" at bounding box center [350, 292] width 361 height 24
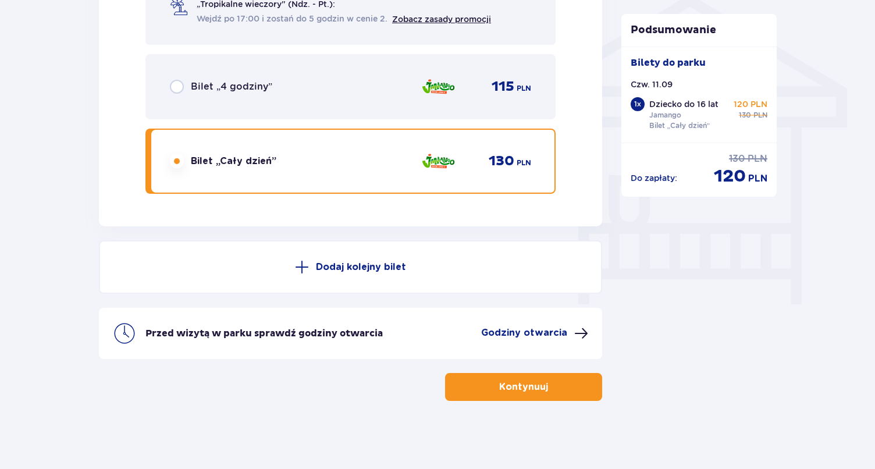
scroll to position [952, 0]
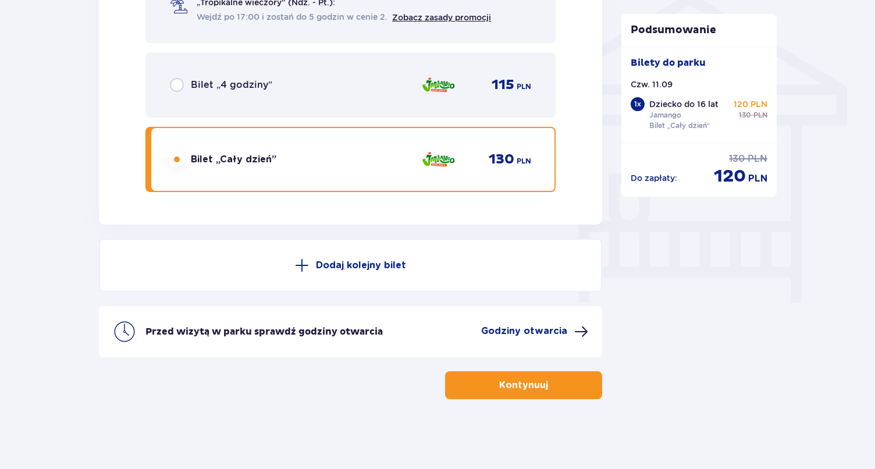
click at [500, 330] on p "Godziny otwarcia" at bounding box center [524, 331] width 86 height 13
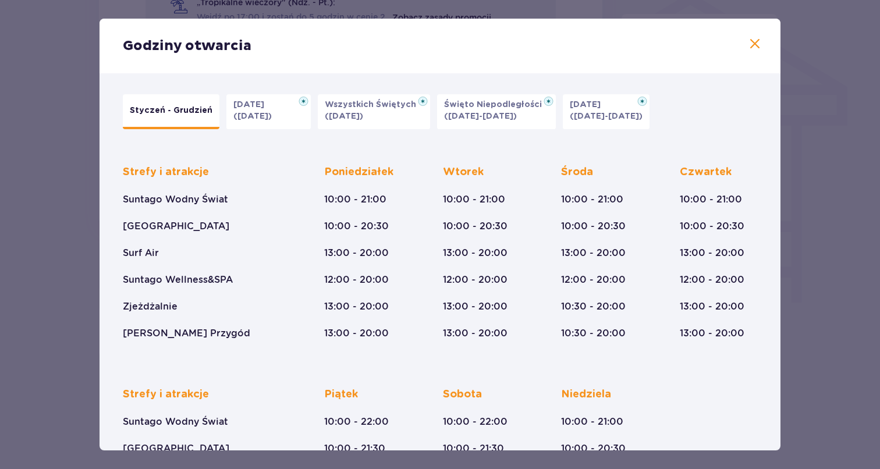
click at [750, 42] on span at bounding box center [755, 44] width 14 height 14
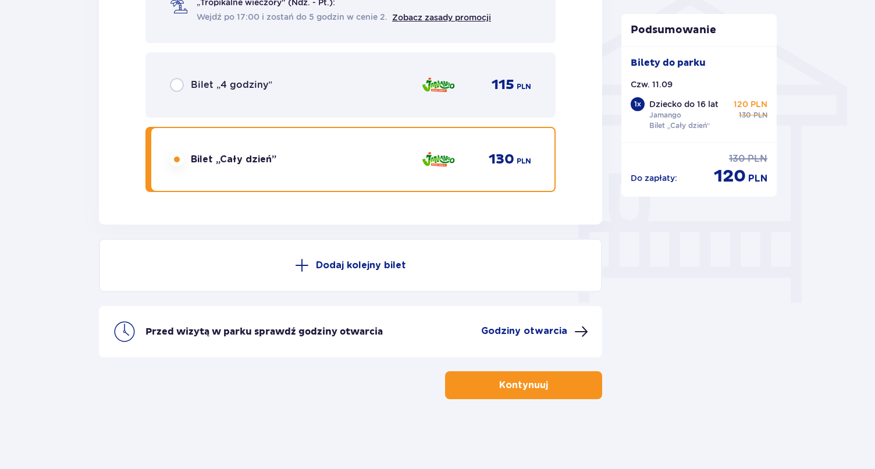
click at [542, 389] on button "Kontynuuj" at bounding box center [523, 385] width 157 height 28
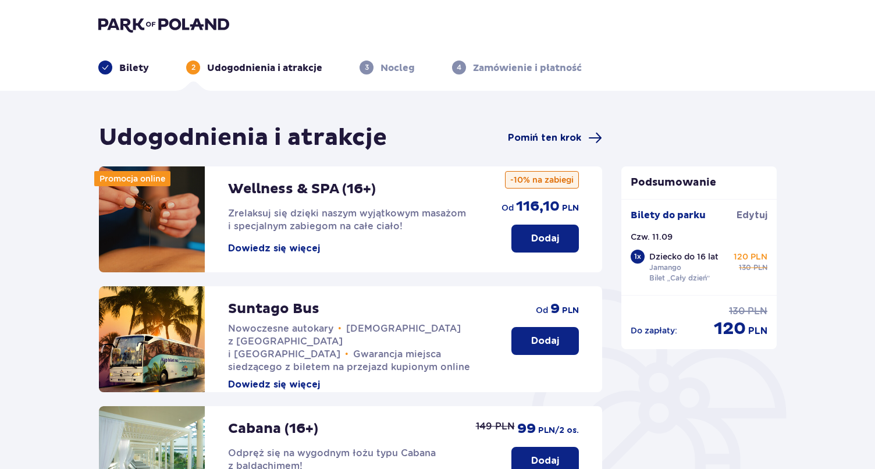
click at [556, 134] on span "Pomiń ten krok" at bounding box center [544, 137] width 73 height 13
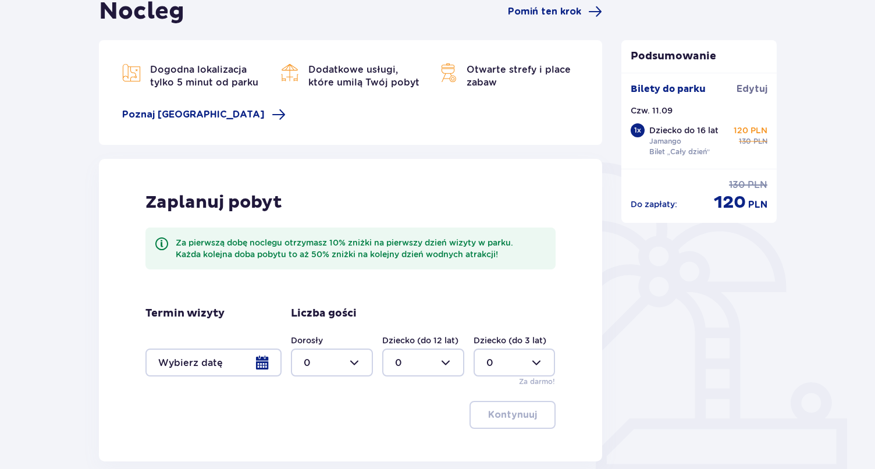
scroll to position [230, 0]
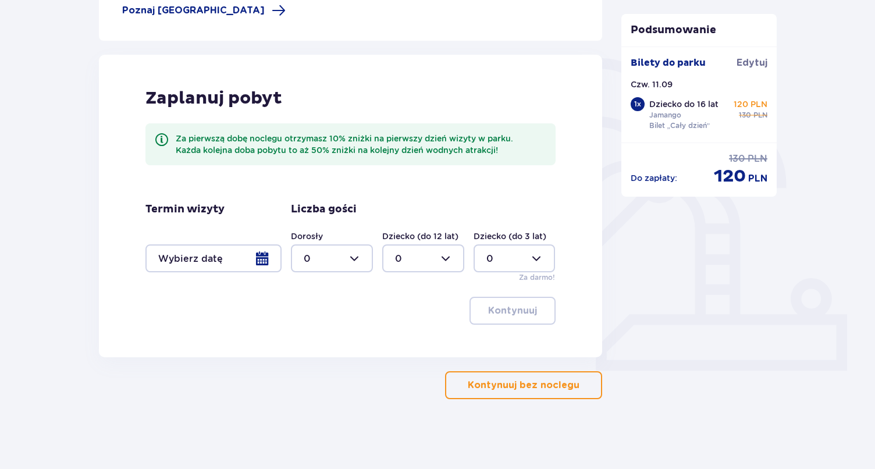
click at [538, 395] on button "Kontynuuj bez noclegu" at bounding box center [523, 385] width 157 height 28
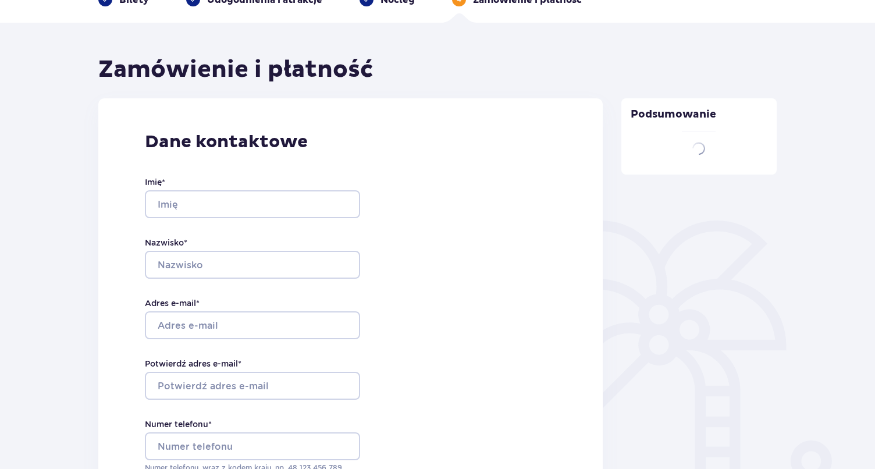
type input "Tomasz"
type input "Archacki"
type input "tomasz.archacki@gmail.com"
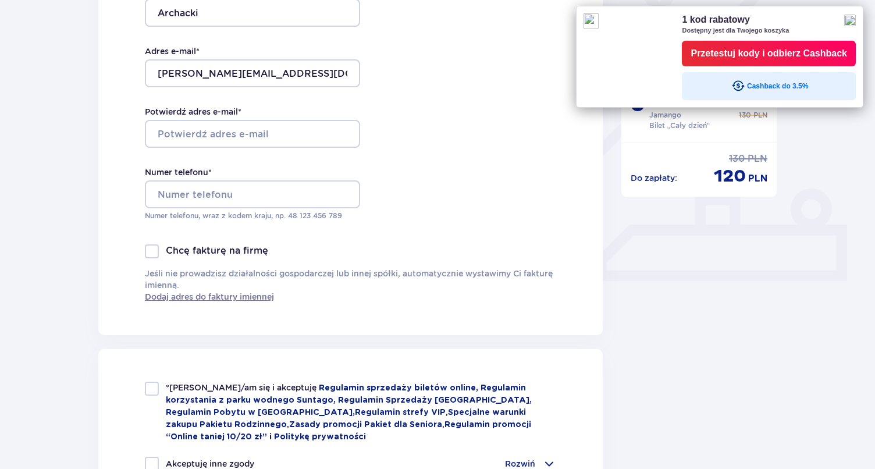
scroll to position [329, 0]
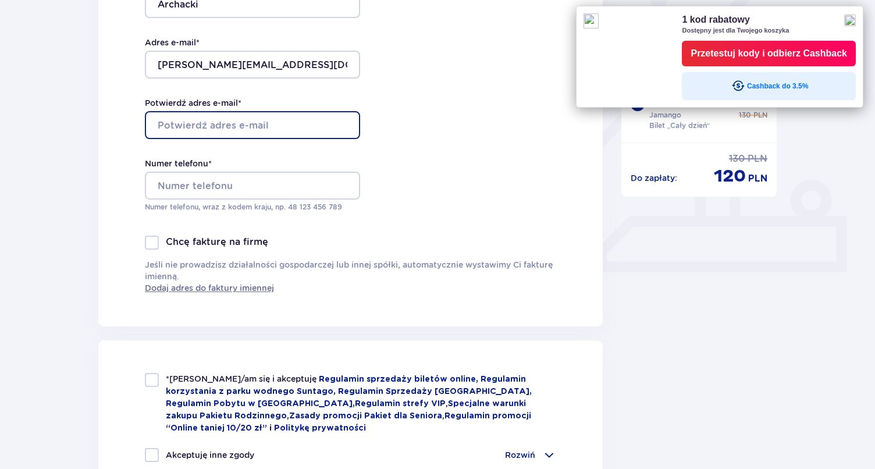
click at [225, 125] on input "Potwierdź adres e-mail *" at bounding box center [252, 125] width 215 height 28
type input "tomasz.archacki@gmail.com"
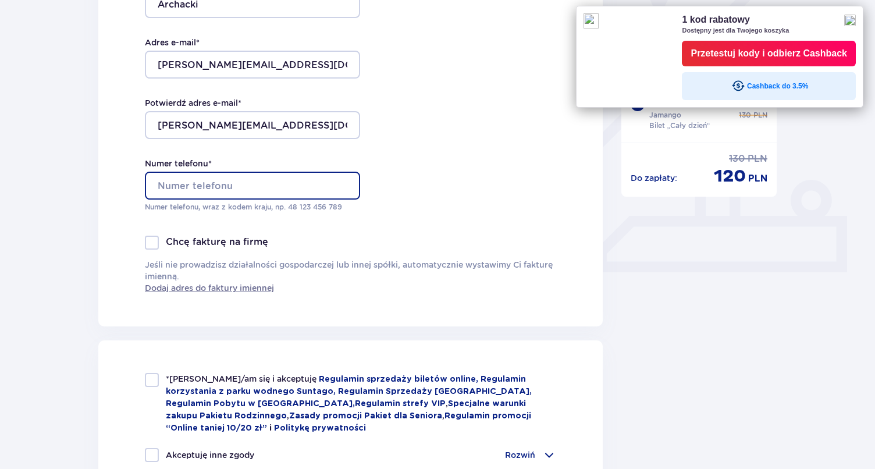
click at [269, 185] on input "Numer telefonu *" at bounding box center [252, 186] width 215 height 28
type input "+48606449906"
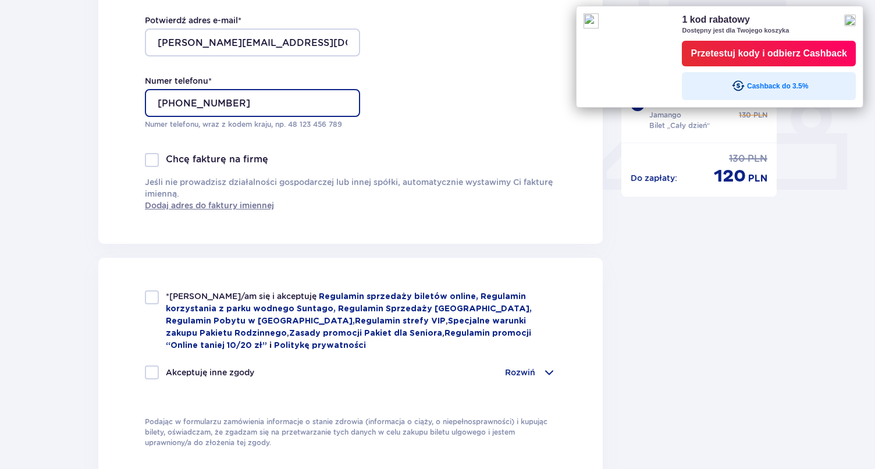
scroll to position [425, 0]
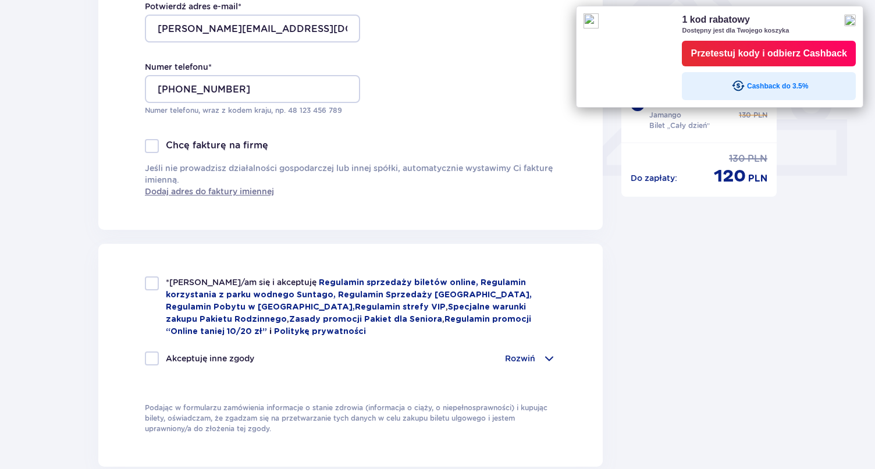
click at [150, 287] on div at bounding box center [152, 283] width 14 height 14
checkbox input "true"
click at [541, 358] on div "Rozwiń" at bounding box center [530, 358] width 51 height 14
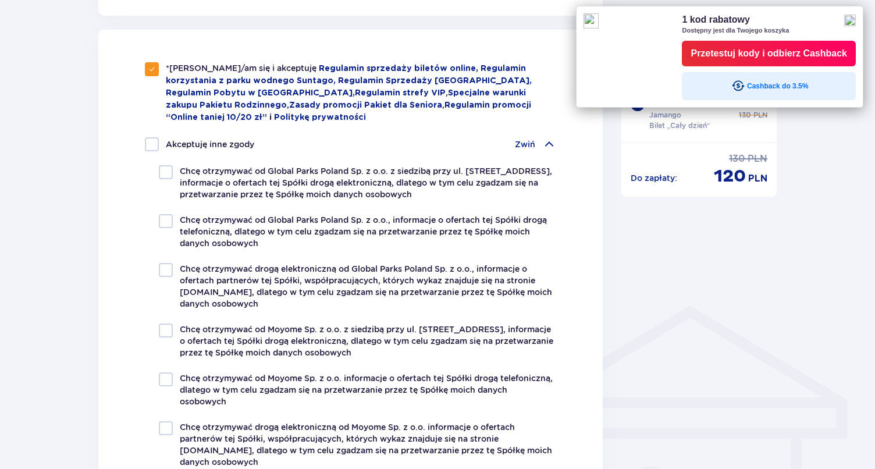
scroll to position [643, 0]
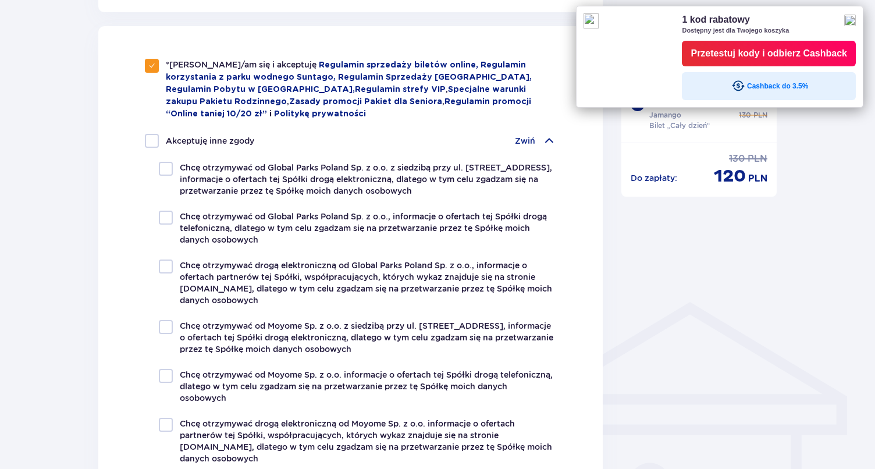
click at [163, 169] on div at bounding box center [166, 169] width 14 height 14
checkbox input "true"
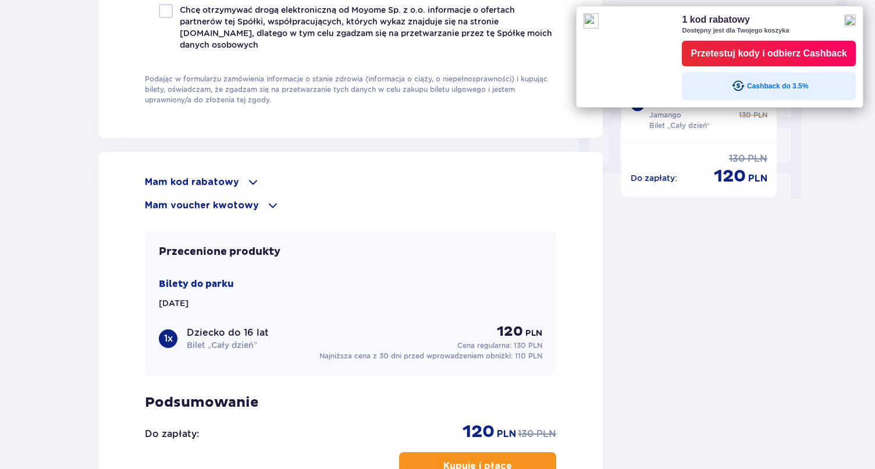
scroll to position [1071, 0]
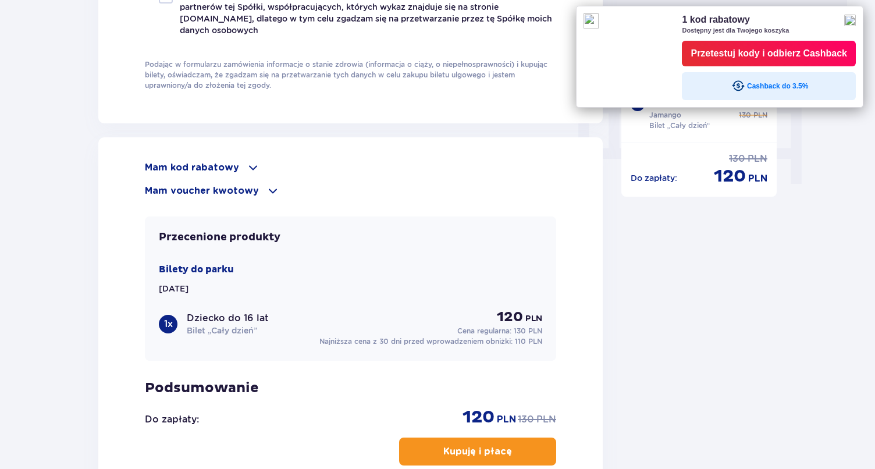
click at [784, 56] on div "Przetestuj kody i odbierz Cashback" at bounding box center [769, 53] width 157 height 17
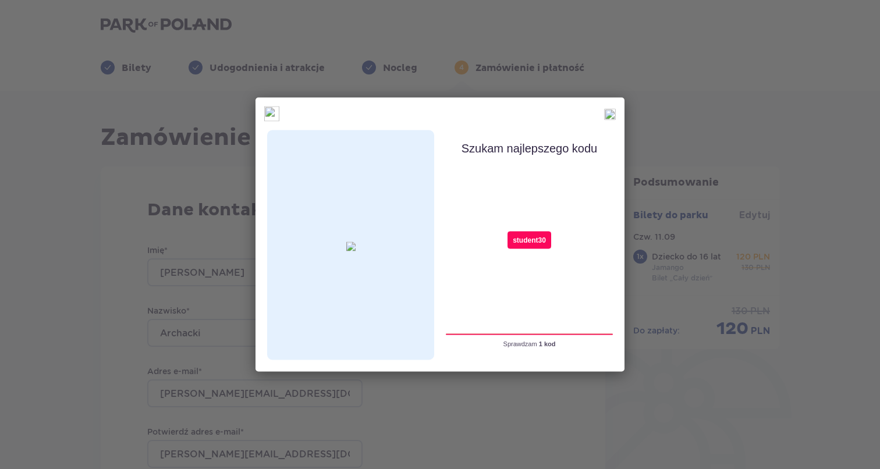
type input "student30"
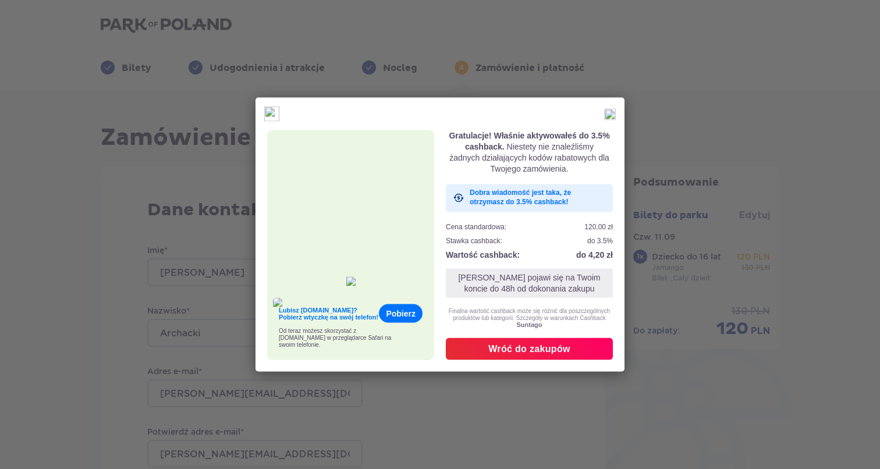
click at [555, 348] on div "Wróć do zakupów" at bounding box center [529, 348] width 82 height 13
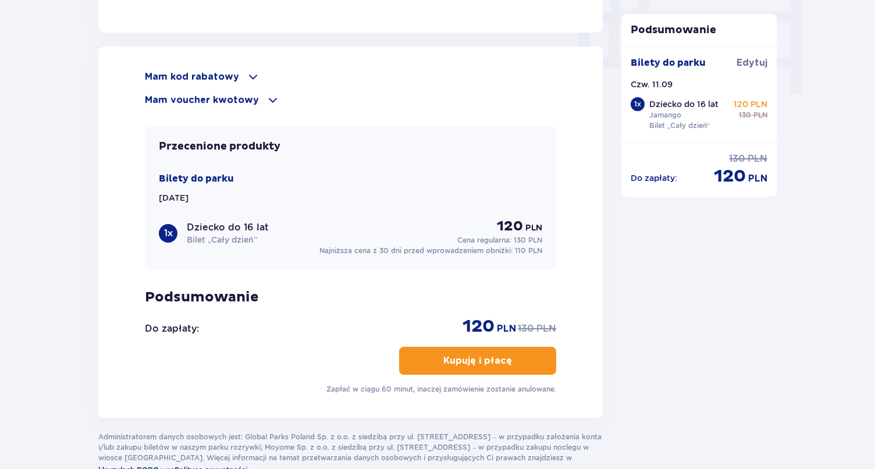
scroll to position [1186, 0]
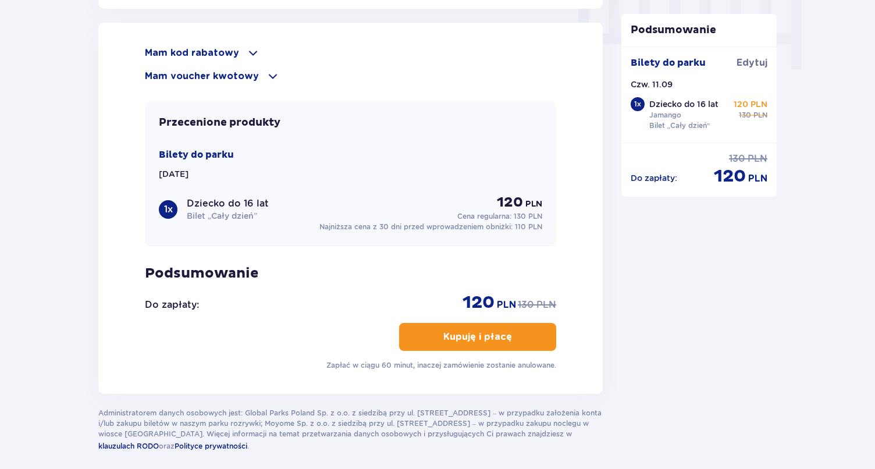
click at [248, 55] on span at bounding box center [253, 53] width 14 height 14
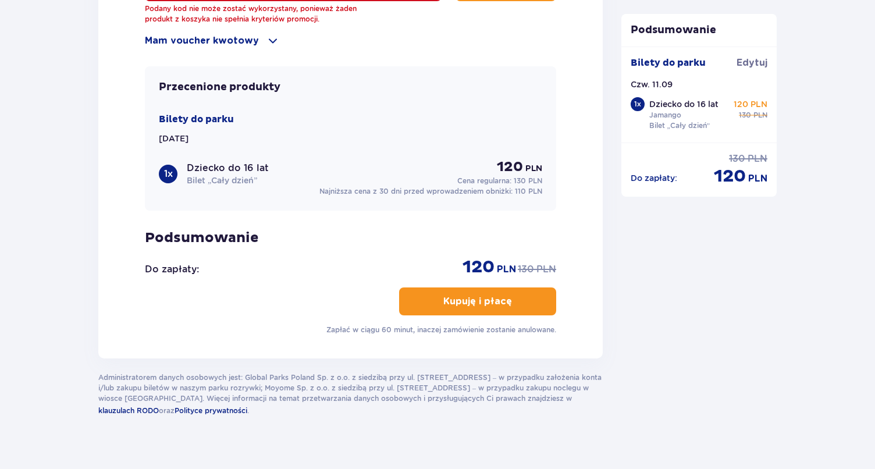
scroll to position [1299, 0]
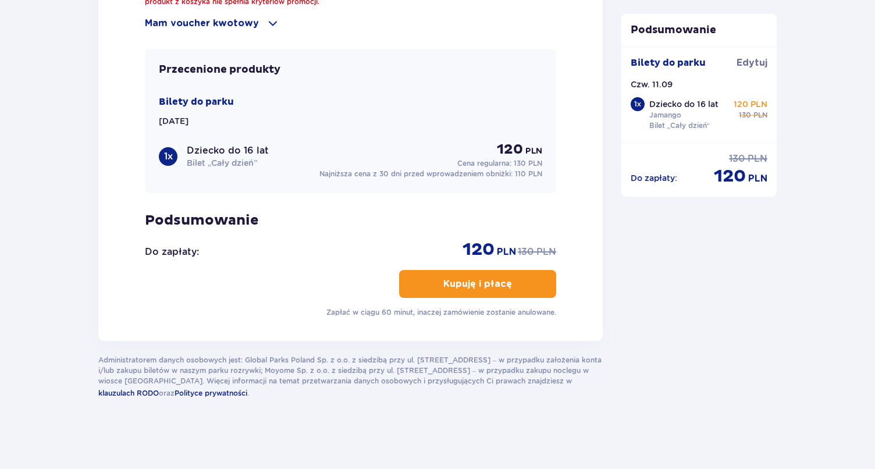
click at [464, 285] on p "Kupuję i płacę" at bounding box center [477, 284] width 69 height 13
